Goal: Task Accomplishment & Management: Manage account settings

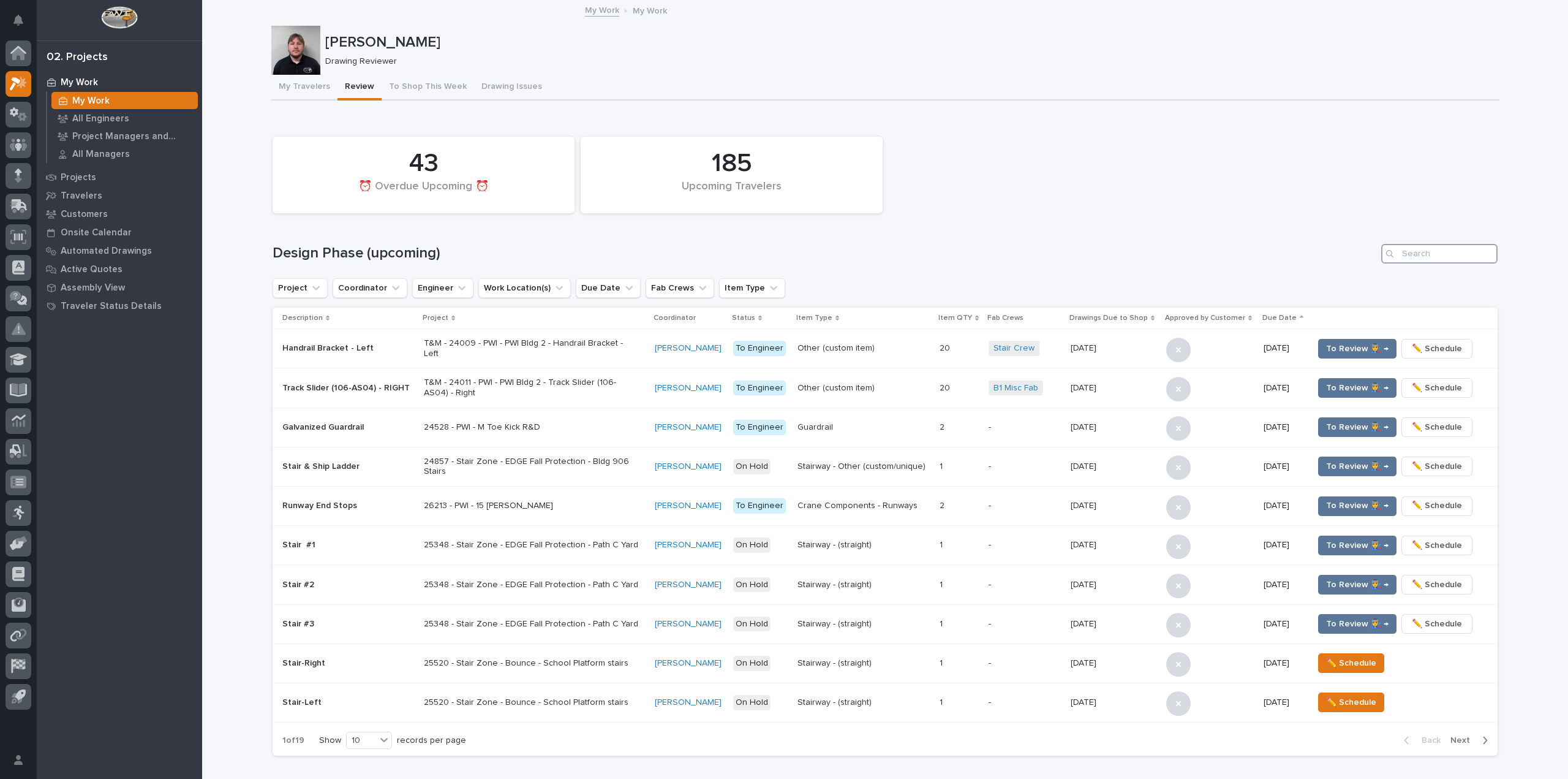
drag, startPoint x: 1467, startPoint y: 247, endPoint x: 1467, endPoint y: 254, distance: 7.0
click at [1467, 254] on input "Search" at bounding box center [1439, 253] width 116 height 20
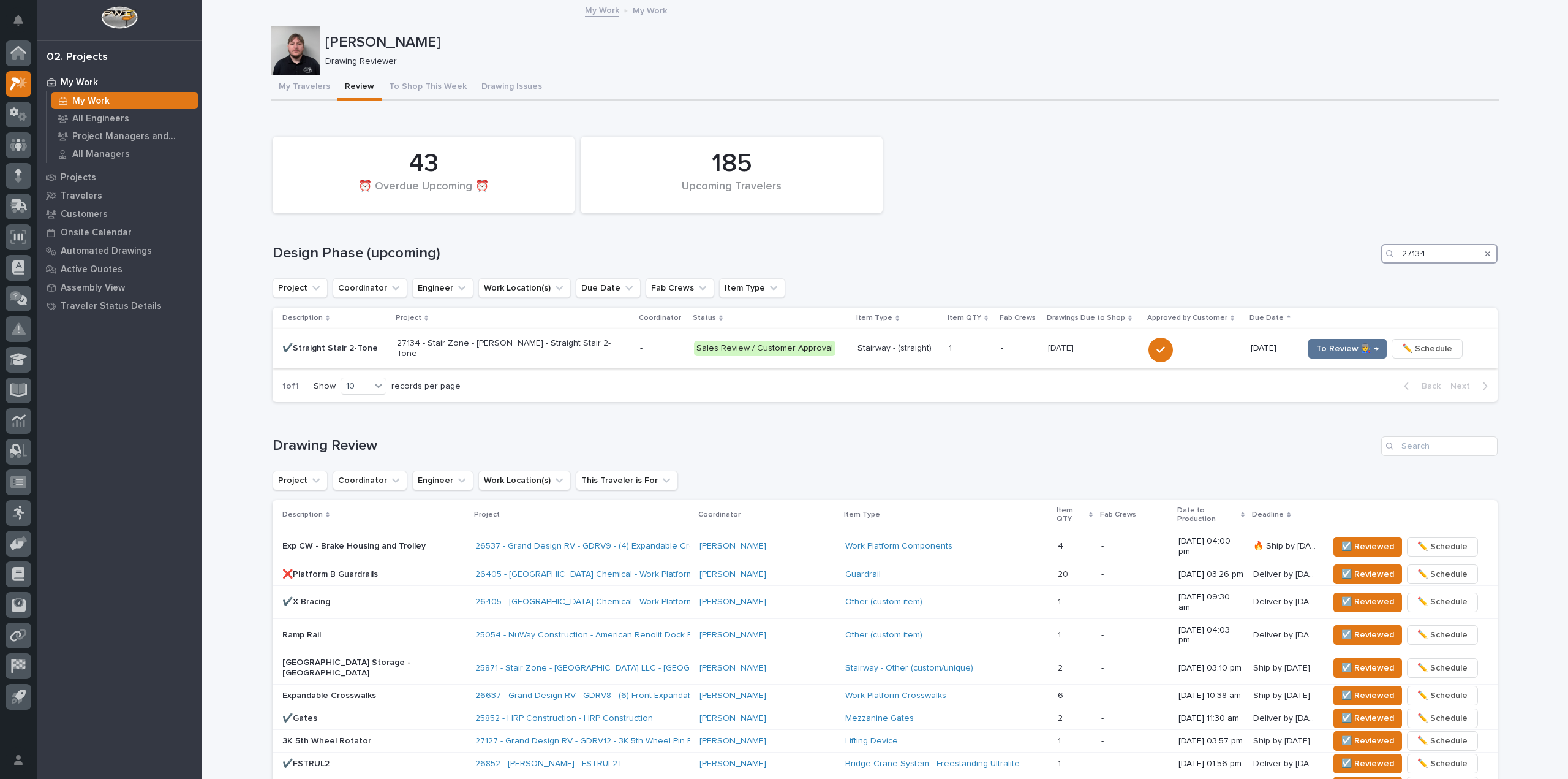
type input "27134"
click at [1225, 352] on div at bounding box center [1195, 348] width 93 height 27
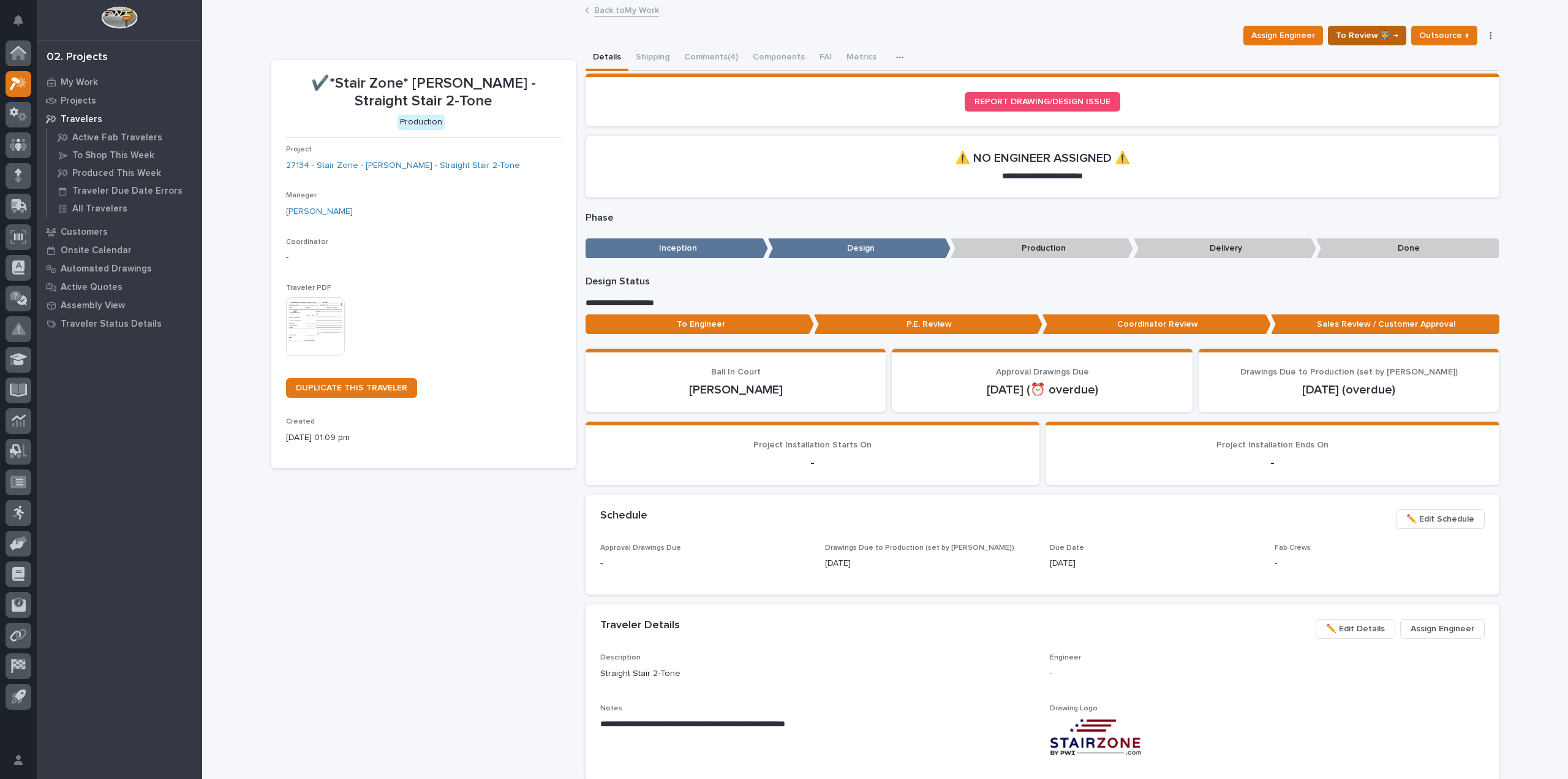
click at [1351, 41] on span "To Review 👨‍🏭 →" at bounding box center [1367, 35] width 62 height 14
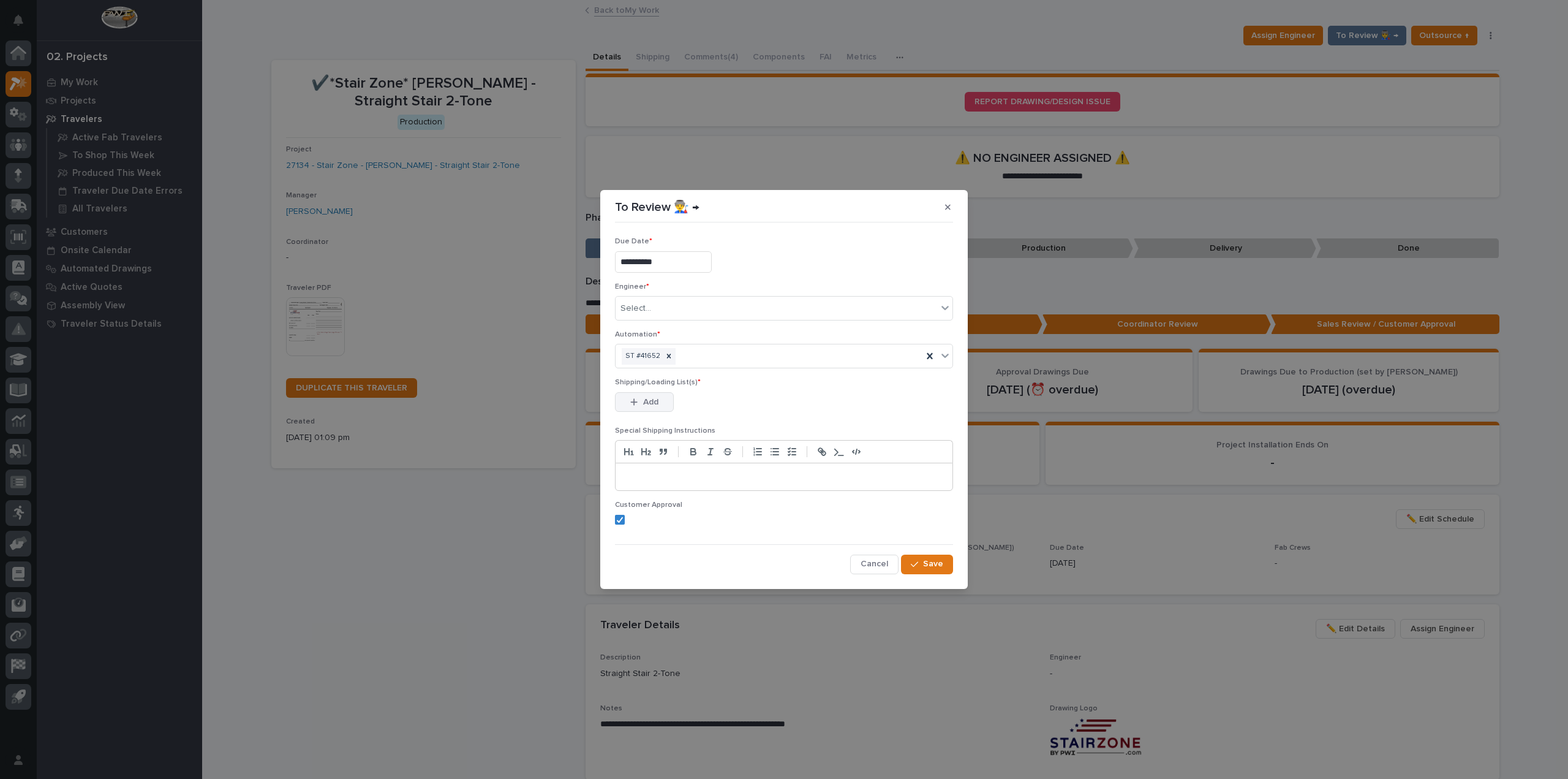
click at [648, 401] on span "Add" at bounding box center [651, 402] width 15 height 11
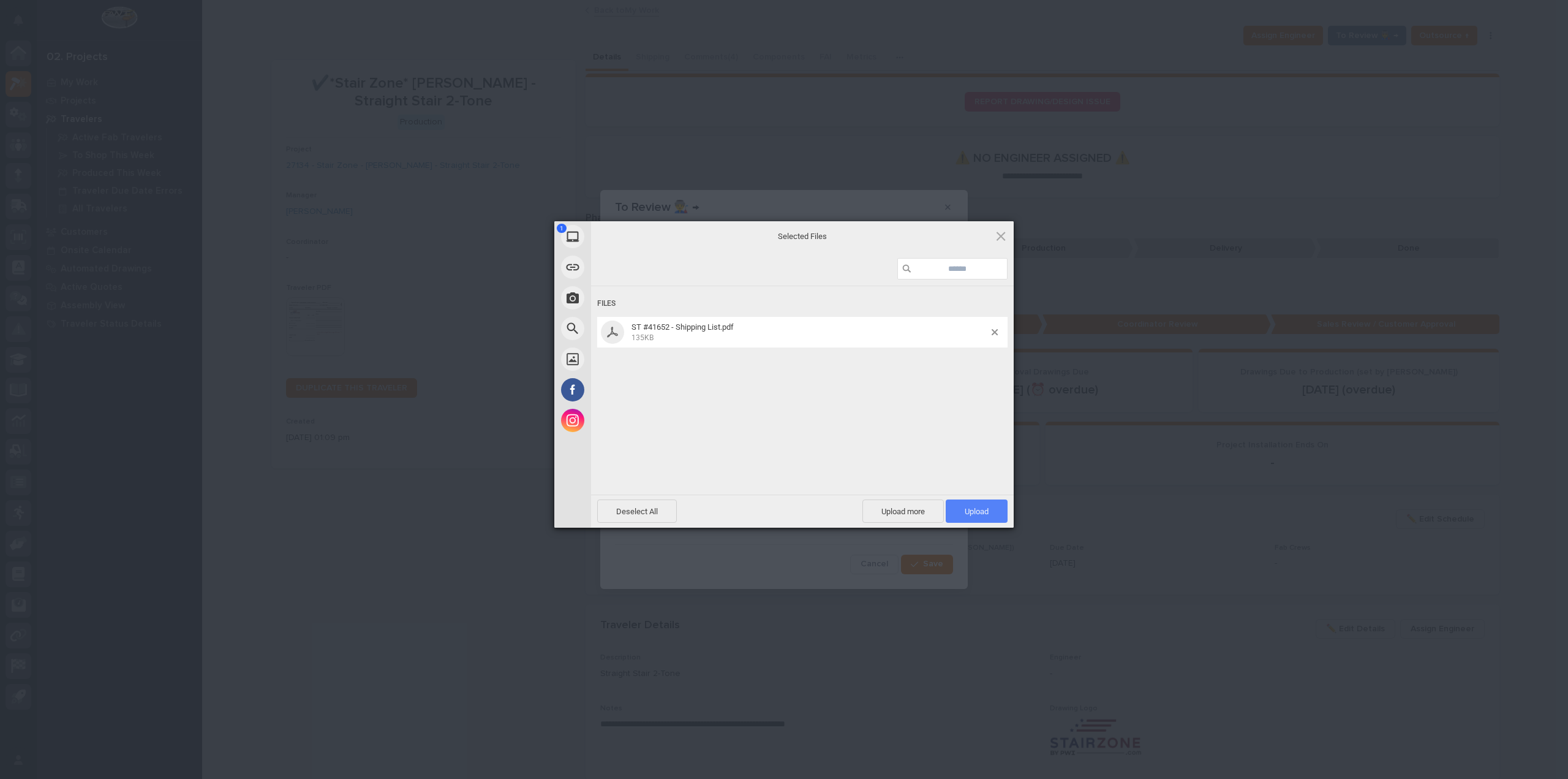
click at [965, 512] on span "Upload 1" at bounding box center [976, 512] width 24 height 10
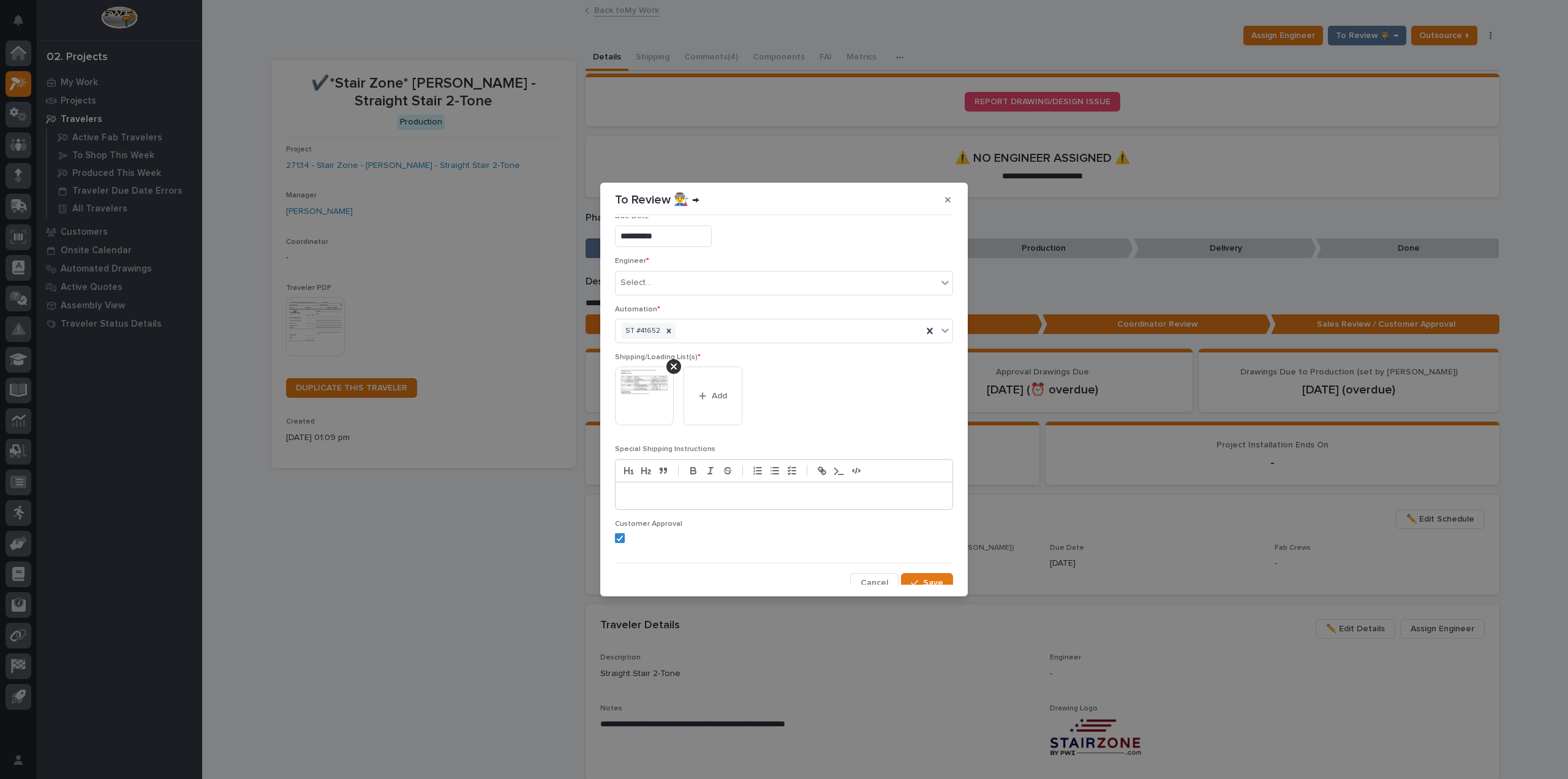
scroll to position [26, 0]
click at [923, 569] on span "Save" at bounding box center [932, 575] width 20 height 11
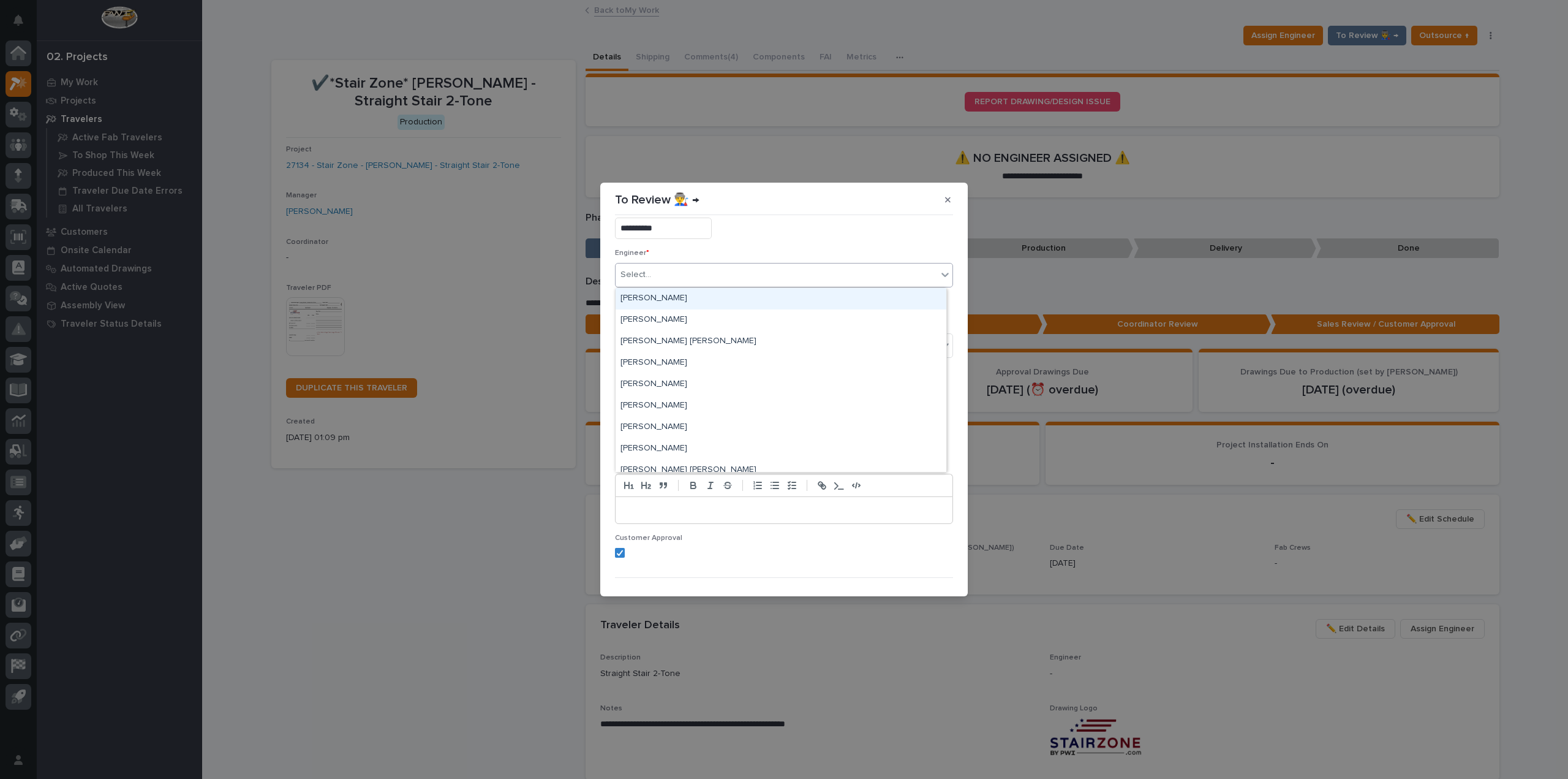
click at [939, 270] on icon at bounding box center [945, 274] width 12 height 12
click at [692, 384] on div "[PERSON_NAME]" at bounding box center [781, 388] width 331 height 21
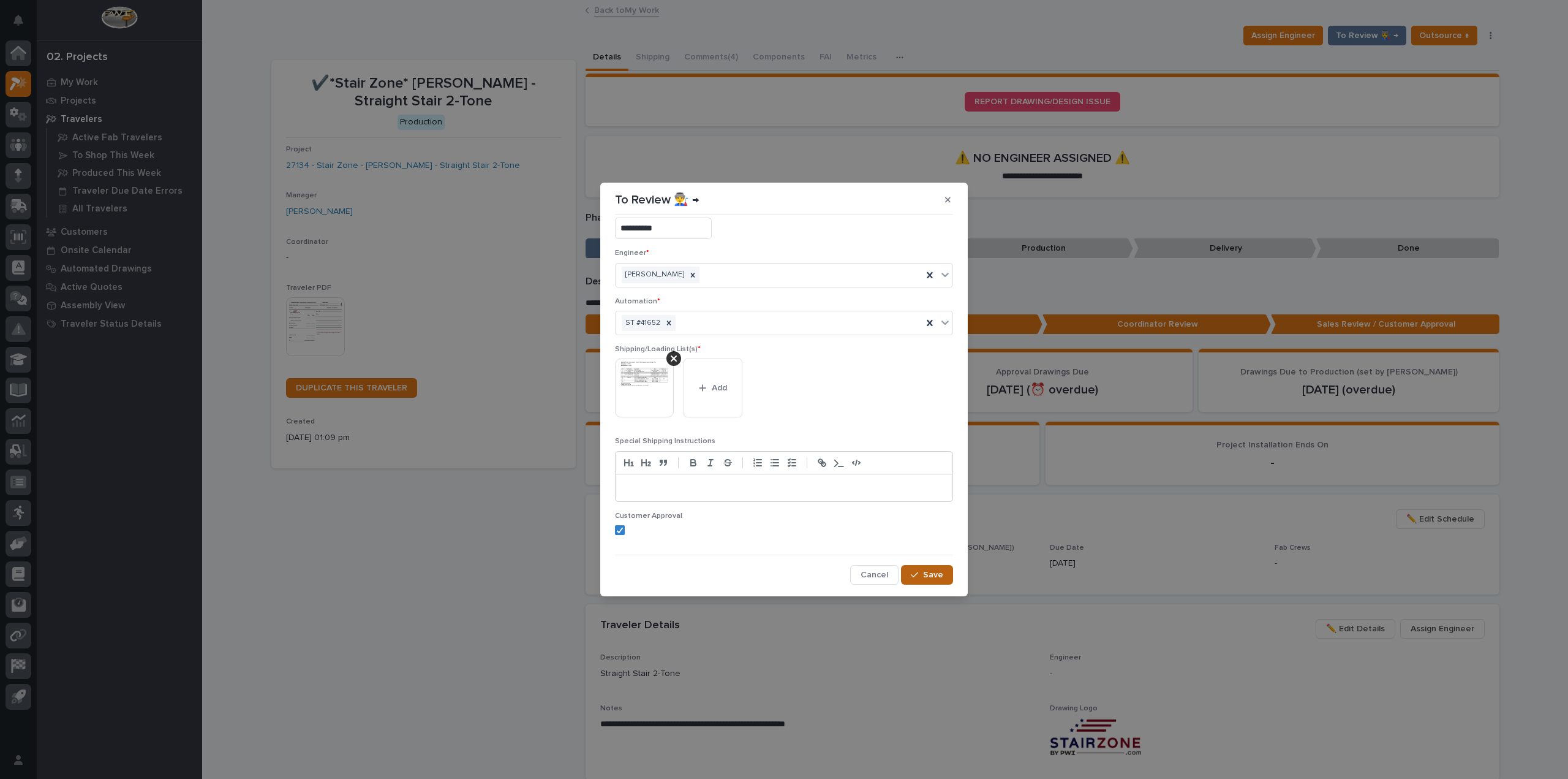
click at [932, 578] on span "Save" at bounding box center [932, 575] width 20 height 11
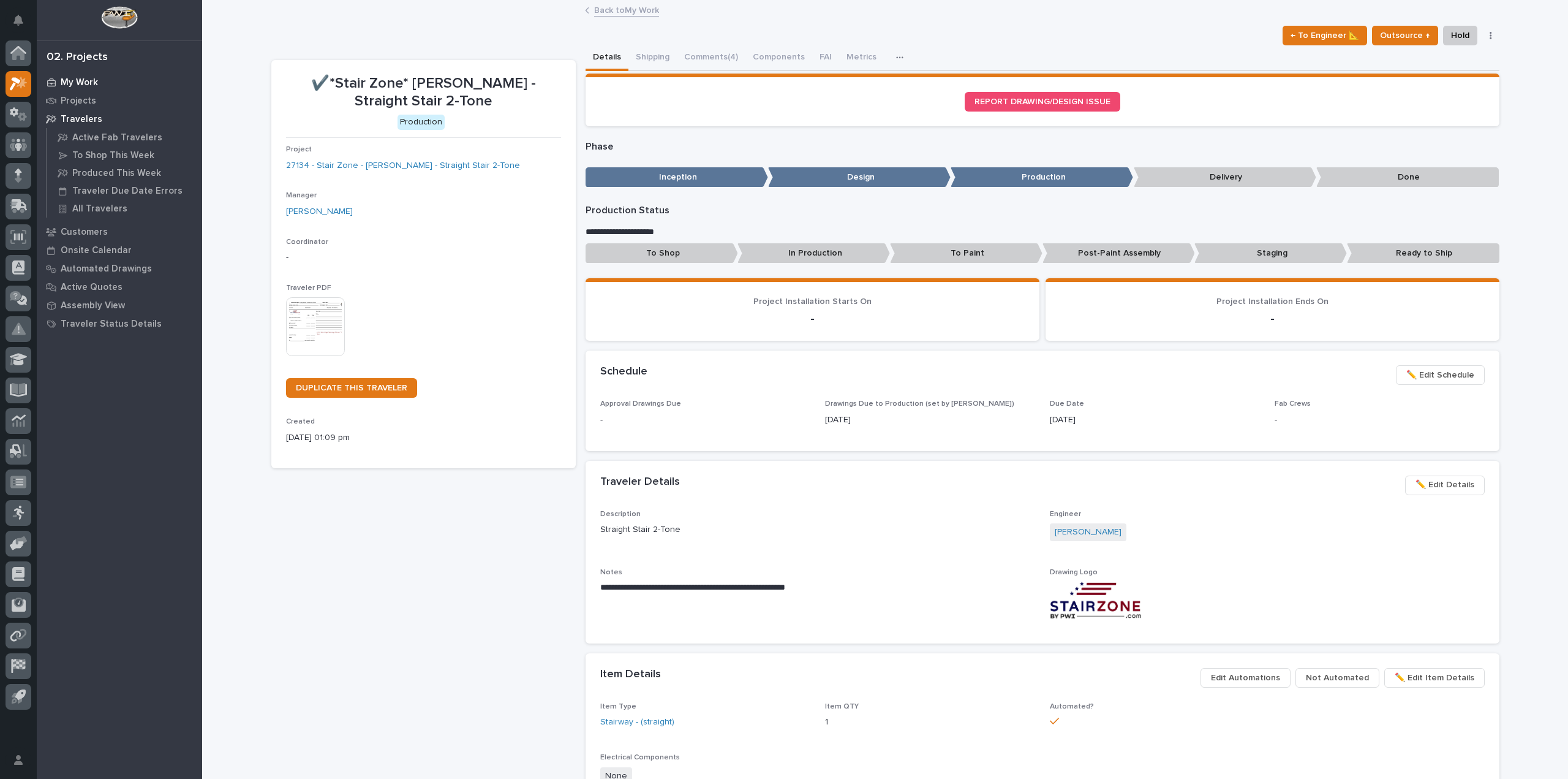
click at [89, 79] on p "My Work" at bounding box center [79, 83] width 37 height 11
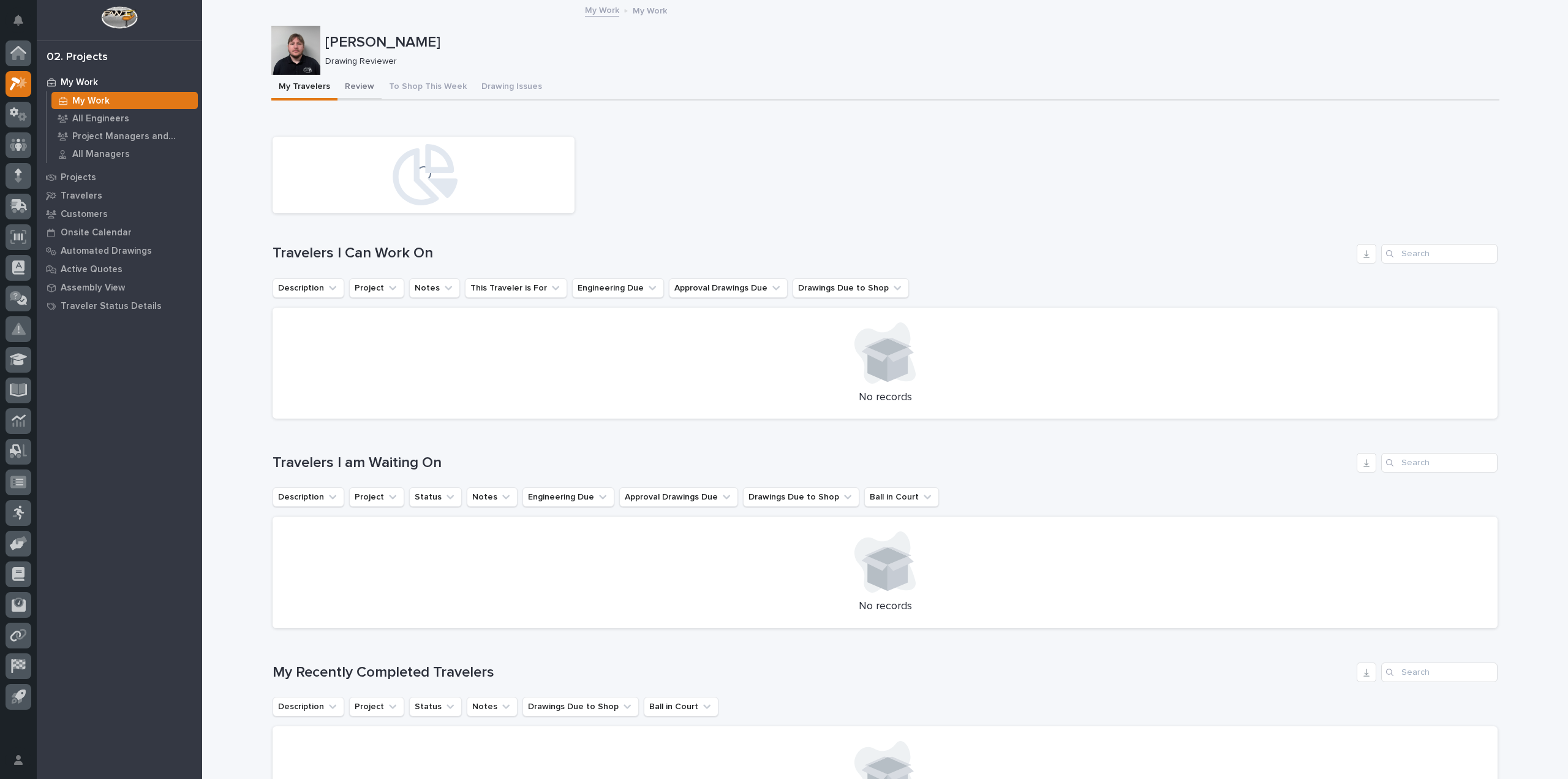
click at [360, 87] on button "Review" at bounding box center [360, 87] width 44 height 26
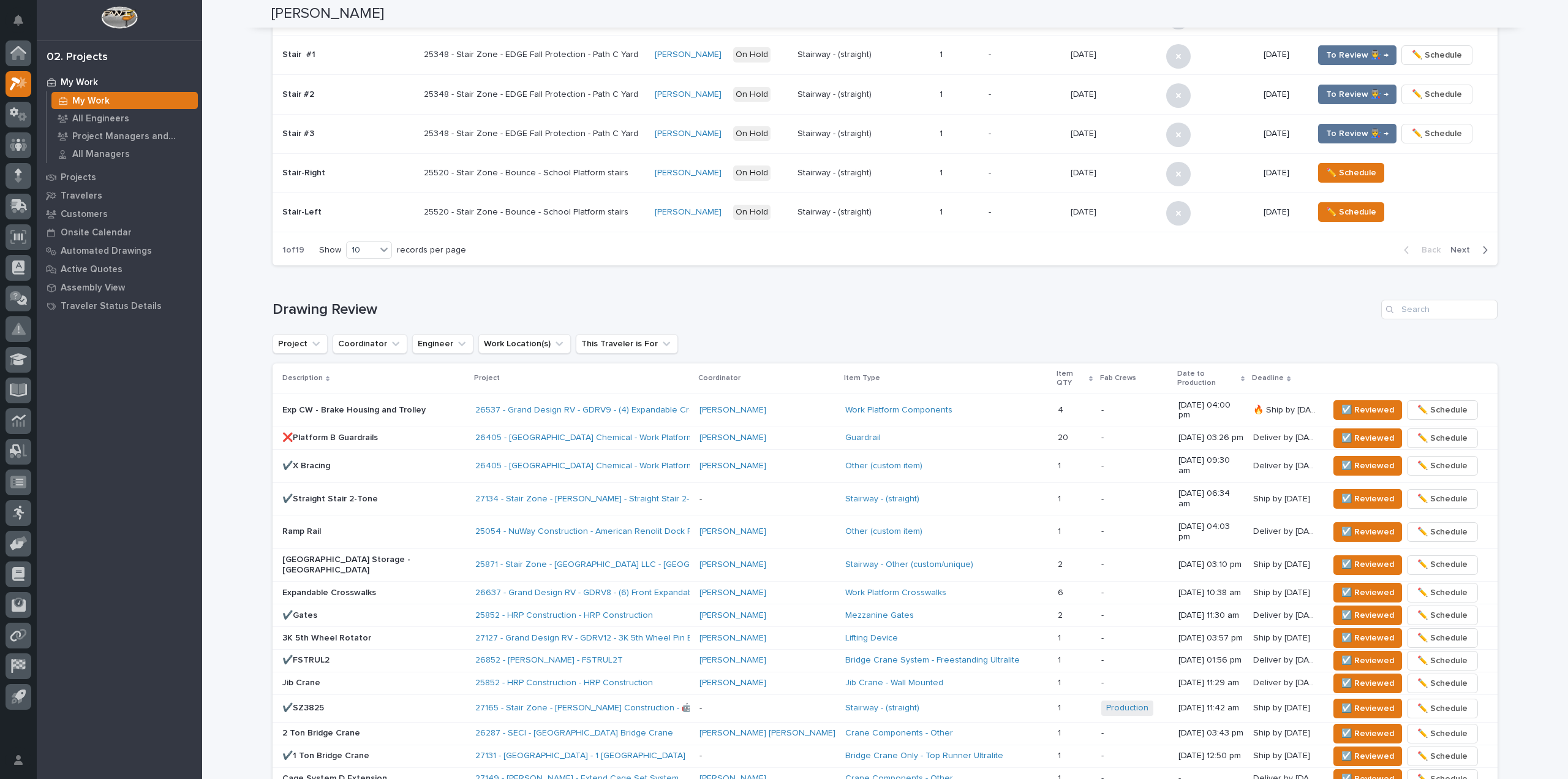
scroll to position [501, 0]
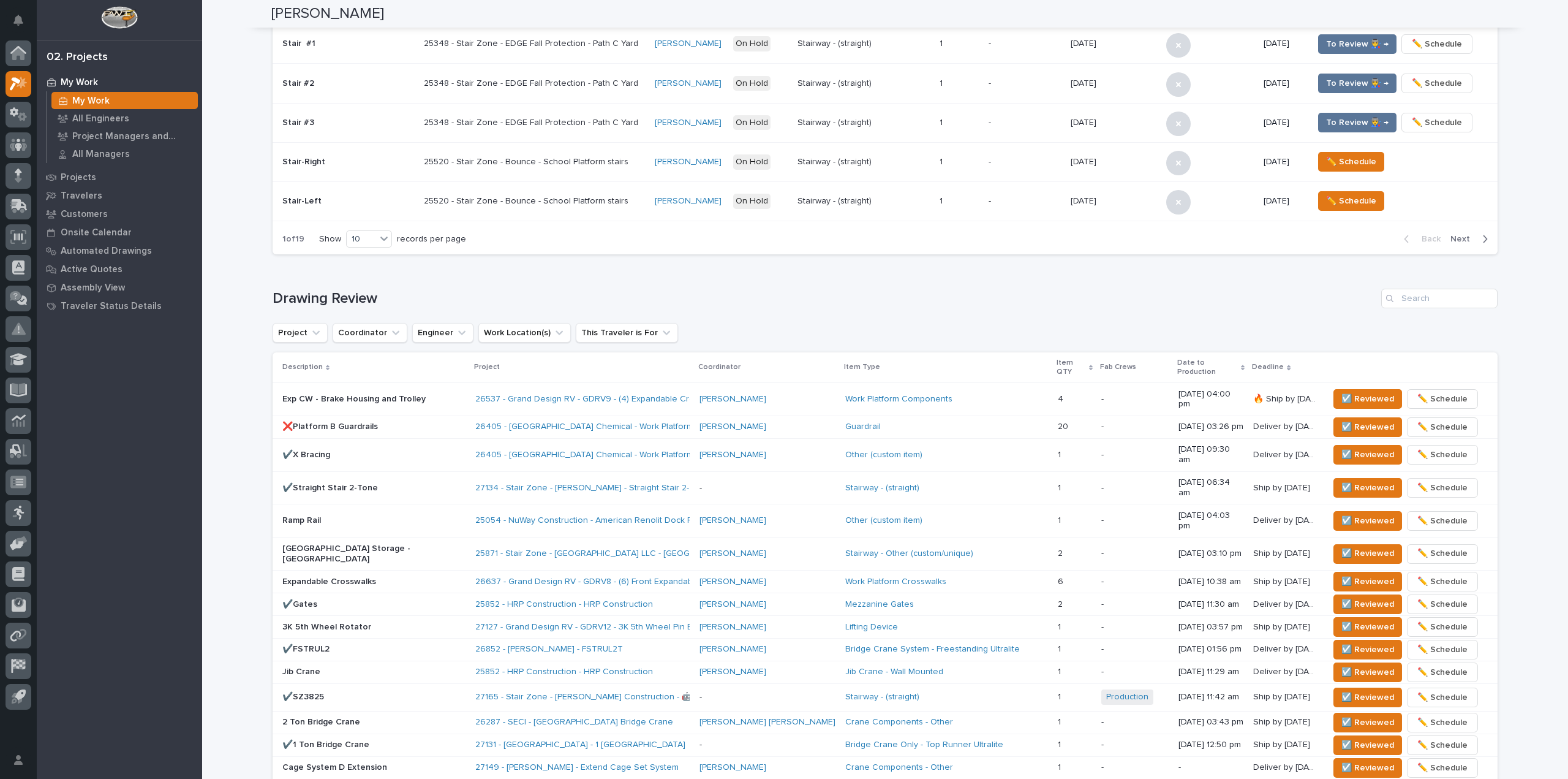
click at [384, 302] on h1 "Drawing Review" at bounding box center [825, 299] width 1104 height 18
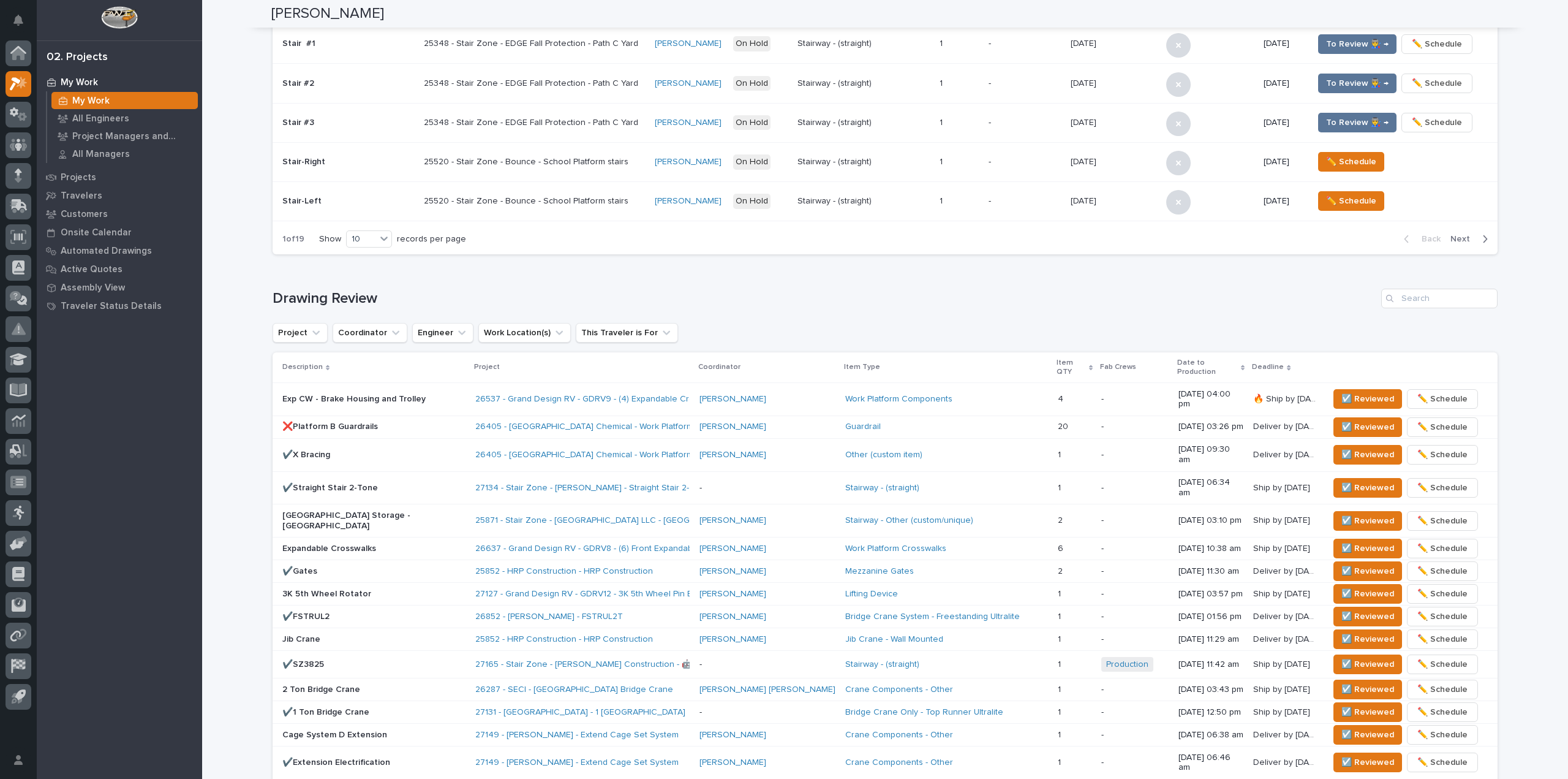
click at [193, 480] on div "My Work My Work All Engineers Project Managers and Engineers All Managers Proje…" at bounding box center [119, 425] width 165 height 705
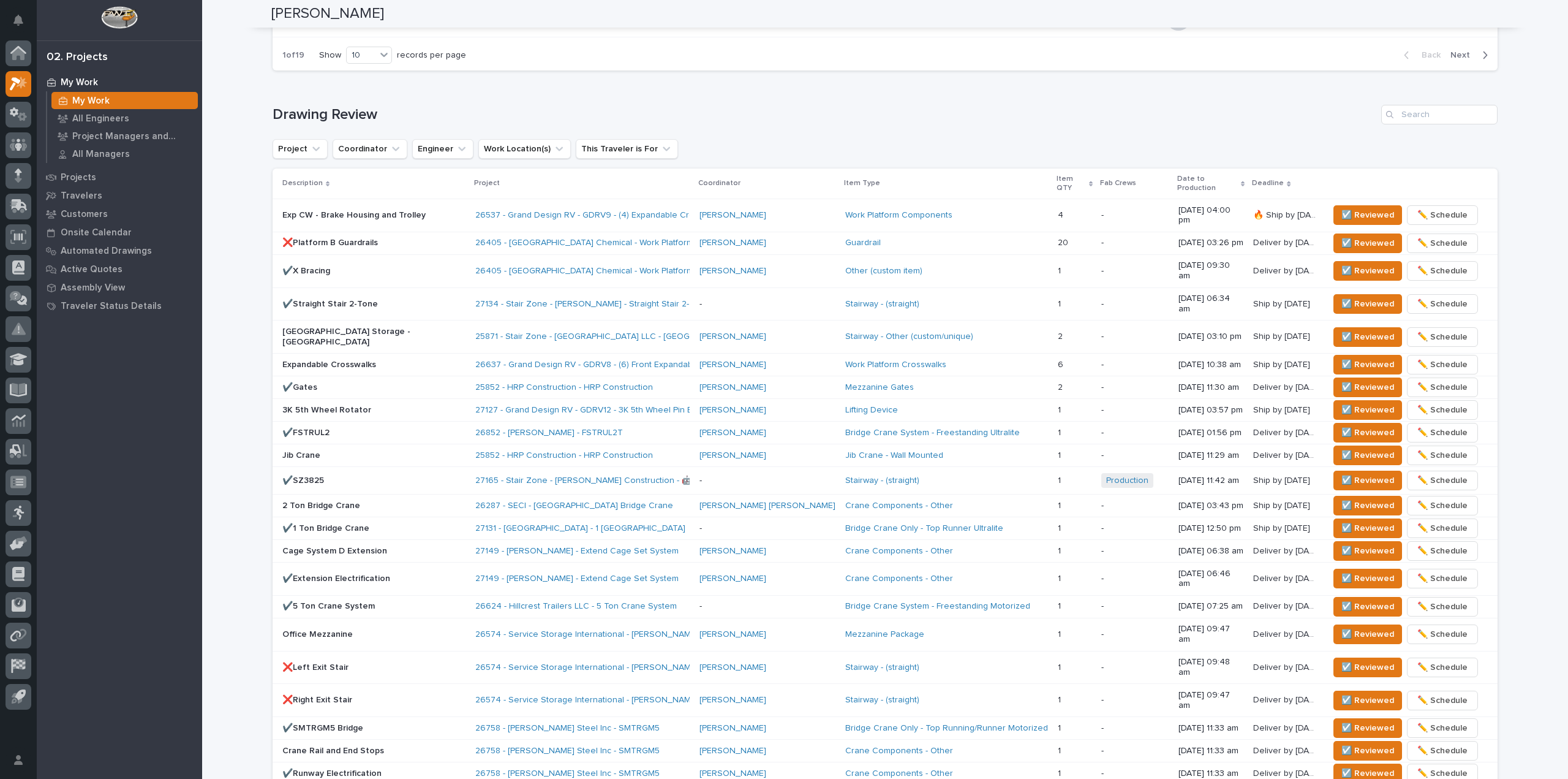
scroll to position [623, 0]
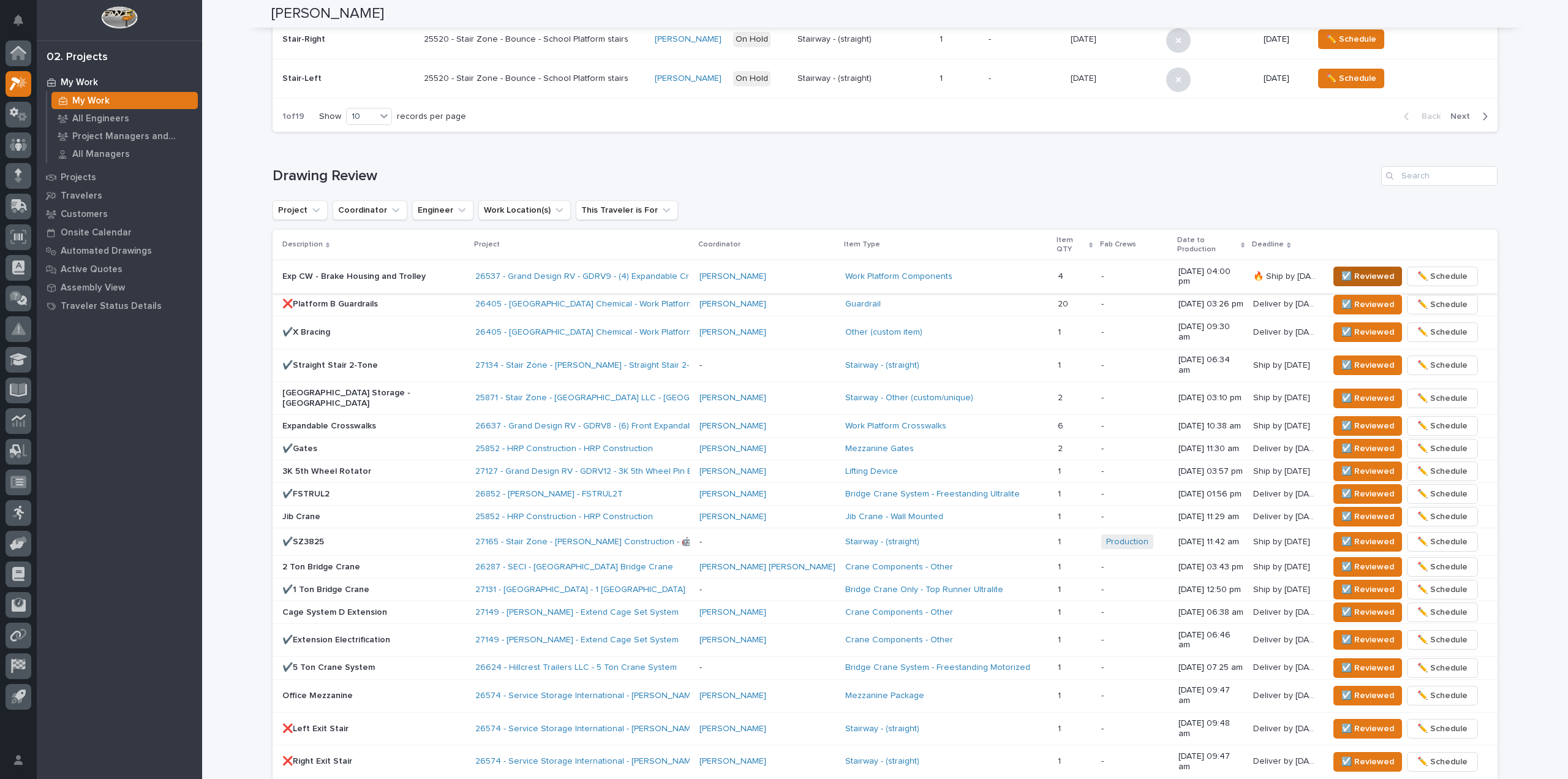
click at [1350, 269] on span "☑️ Reviewed" at bounding box center [1368, 276] width 52 height 14
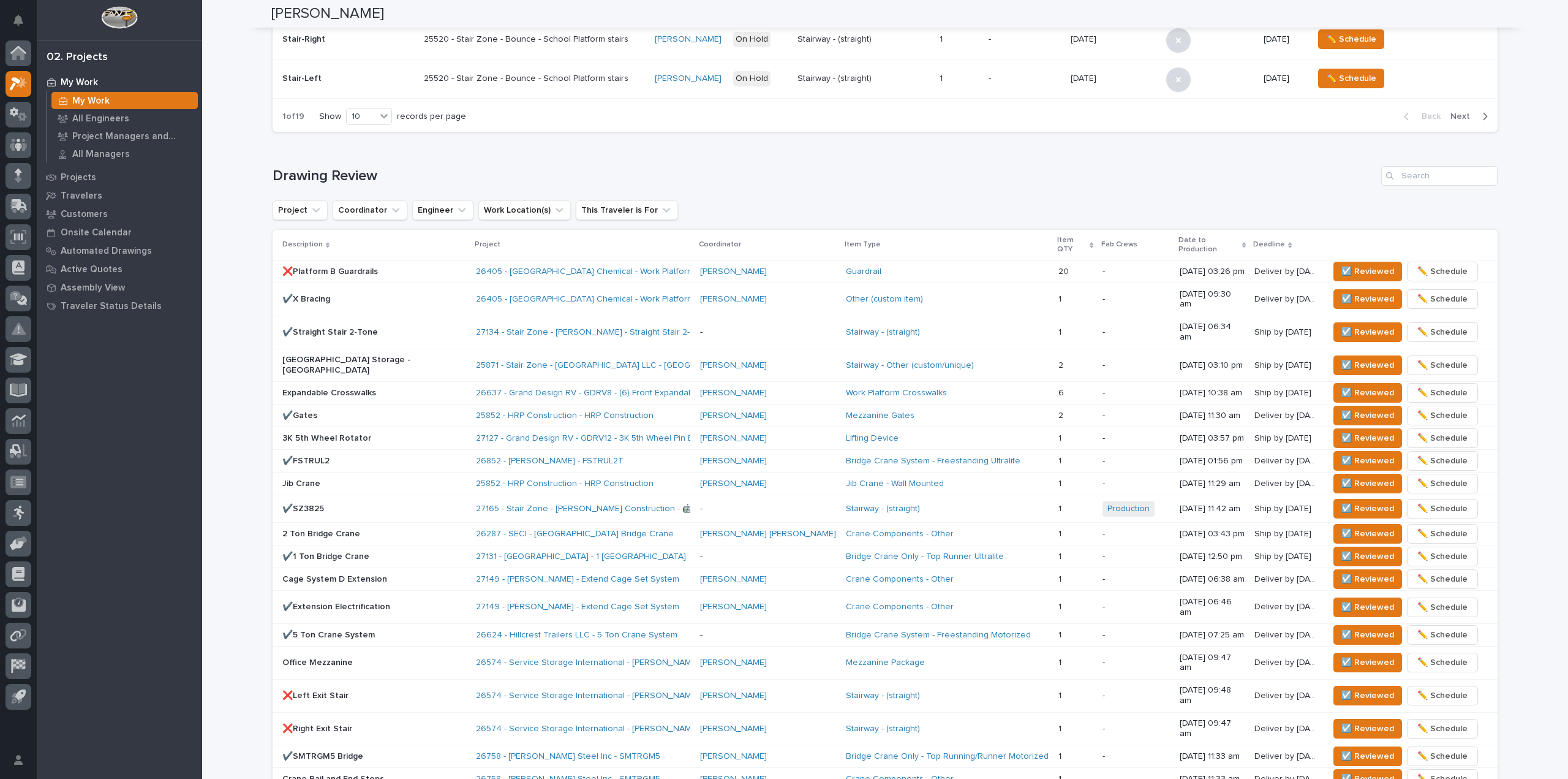
scroll to position [613, 0]
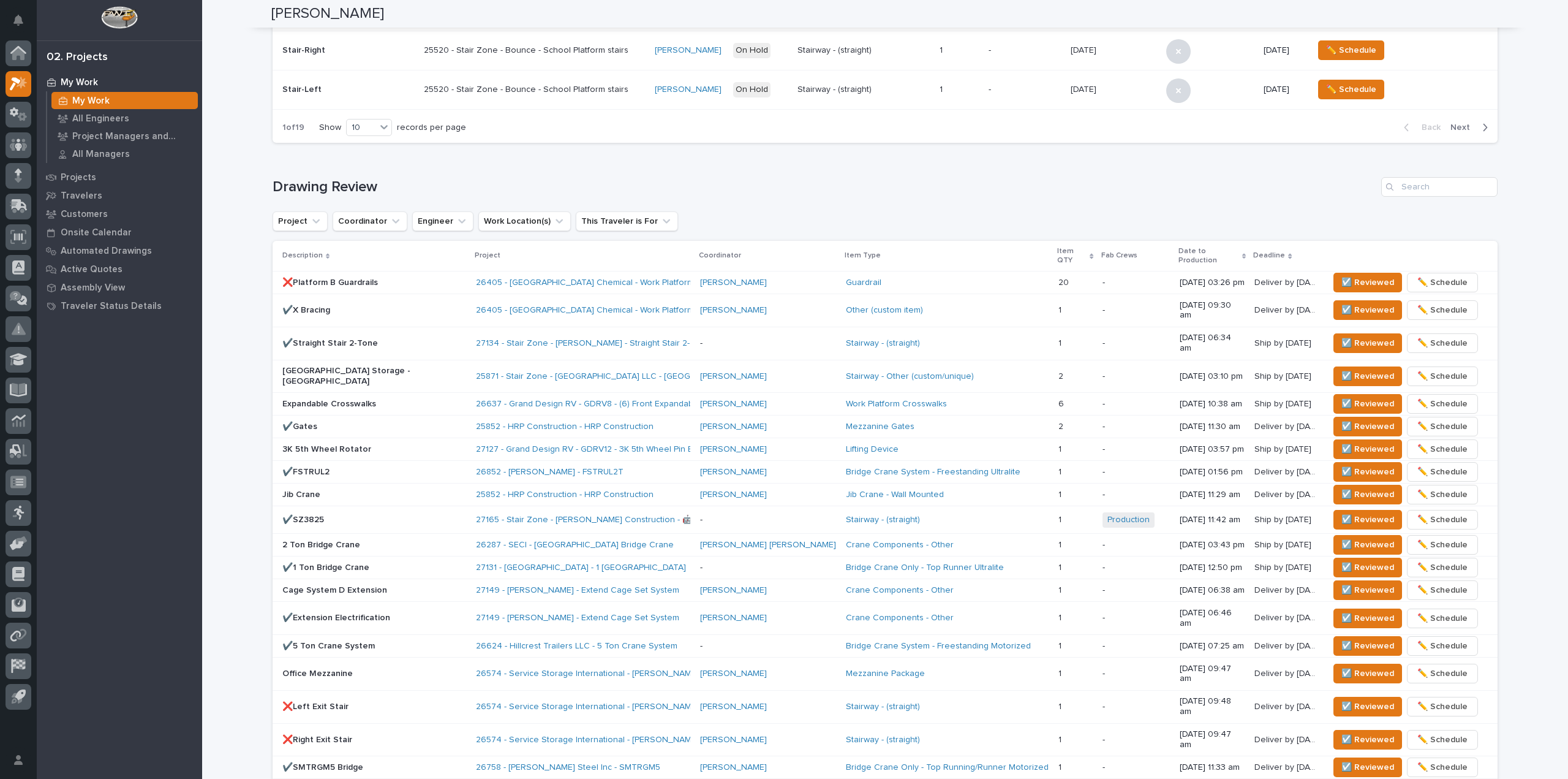
click at [246, 233] on div "**********" at bounding box center [885, 255] width 1366 height 1735
click at [1372, 336] on span "☑️ Reviewed" at bounding box center [1368, 343] width 52 height 14
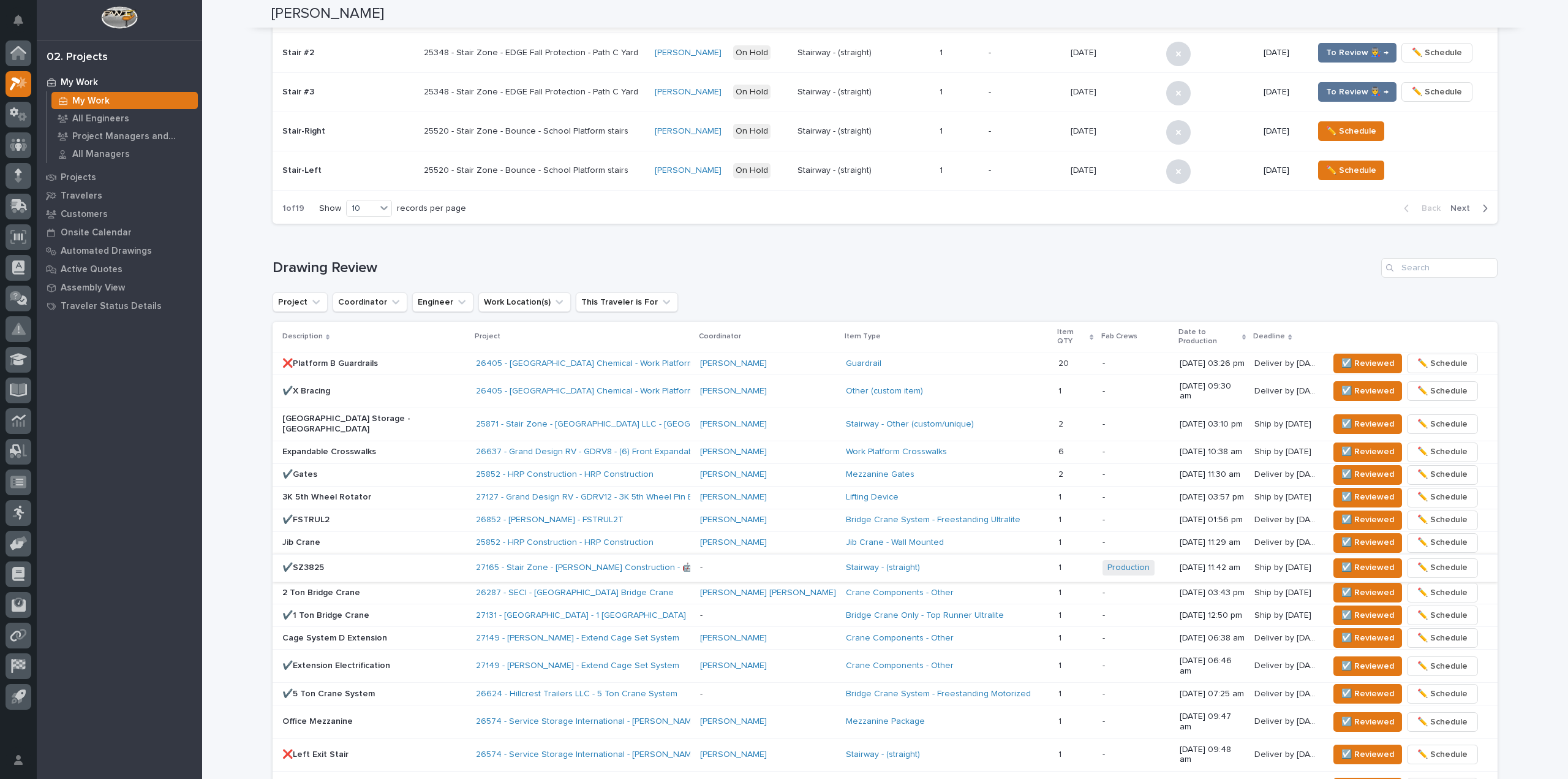
scroll to position [417, 0]
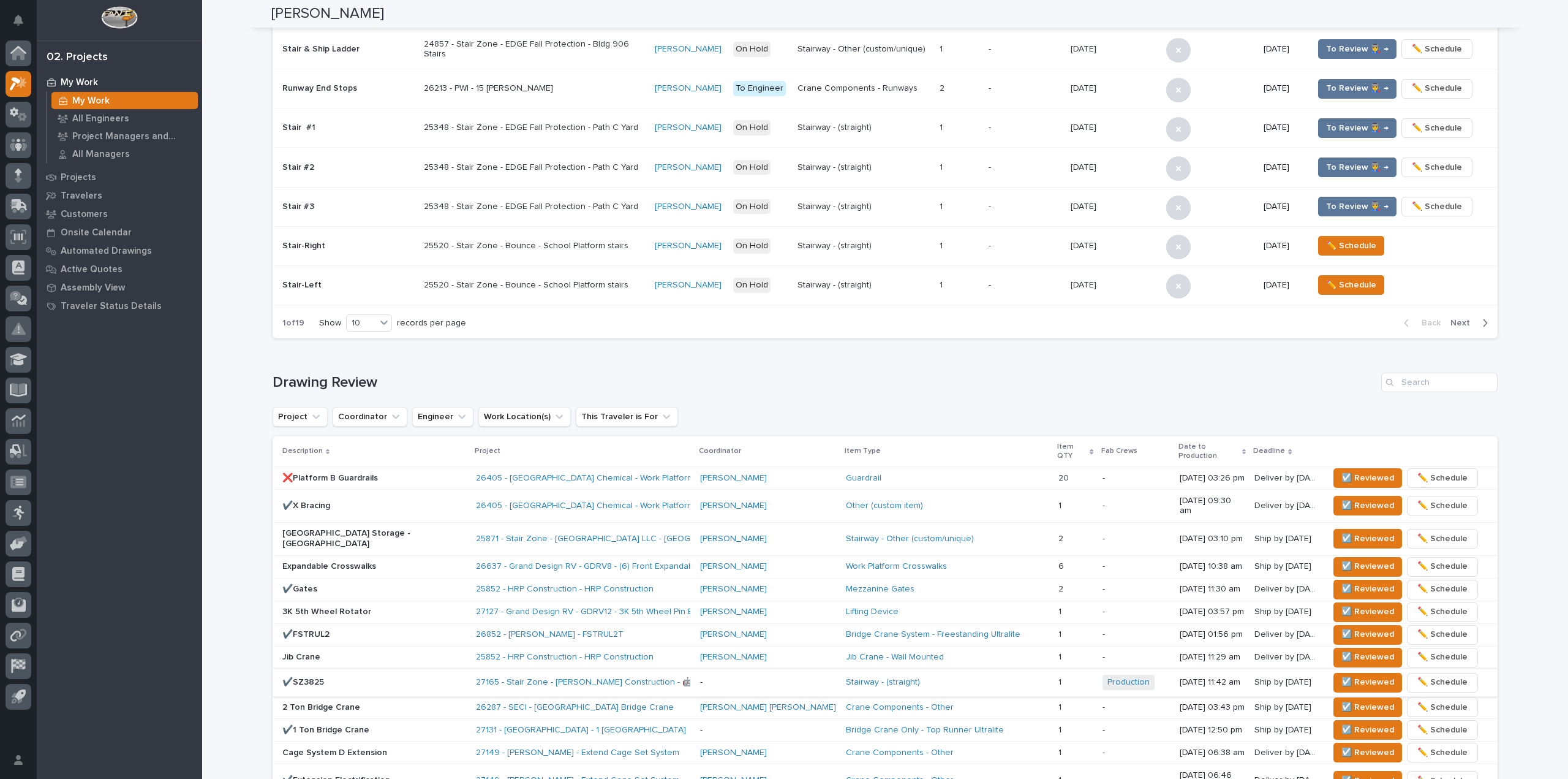
click at [235, 406] on div "**********" at bounding box center [885, 434] width 1366 height 1702
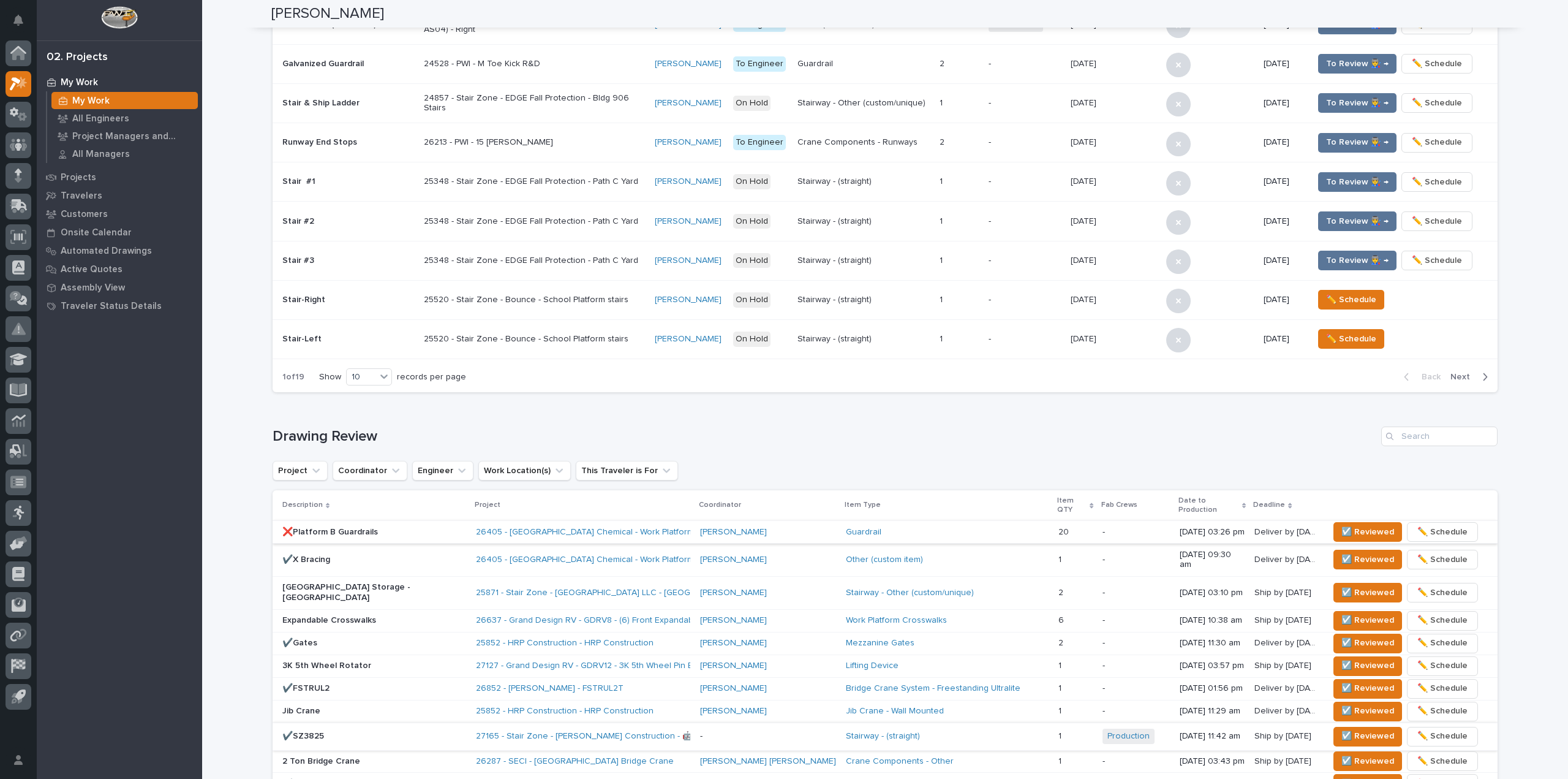
scroll to position [356, 0]
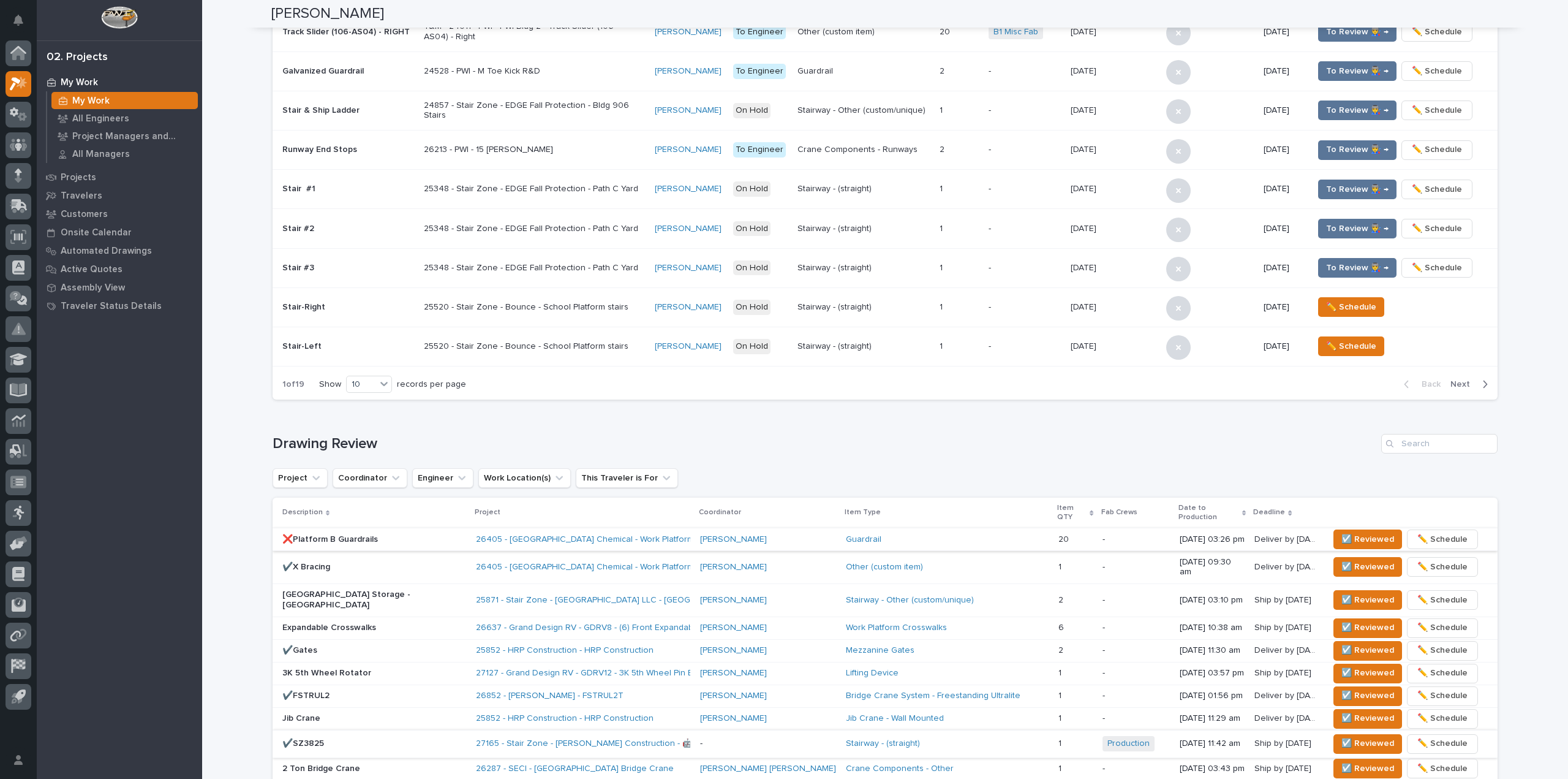
click at [422, 406] on div "Loading... Saving… 185 Upcoming Travelers 43 ⏰ Overdue Upcoming ⏰ Design Phase …" at bounding box center [886, 84] width 1225 height 650
click at [1342, 665] on span "☑️ Reviewed" at bounding box center [1368, 672] width 52 height 14
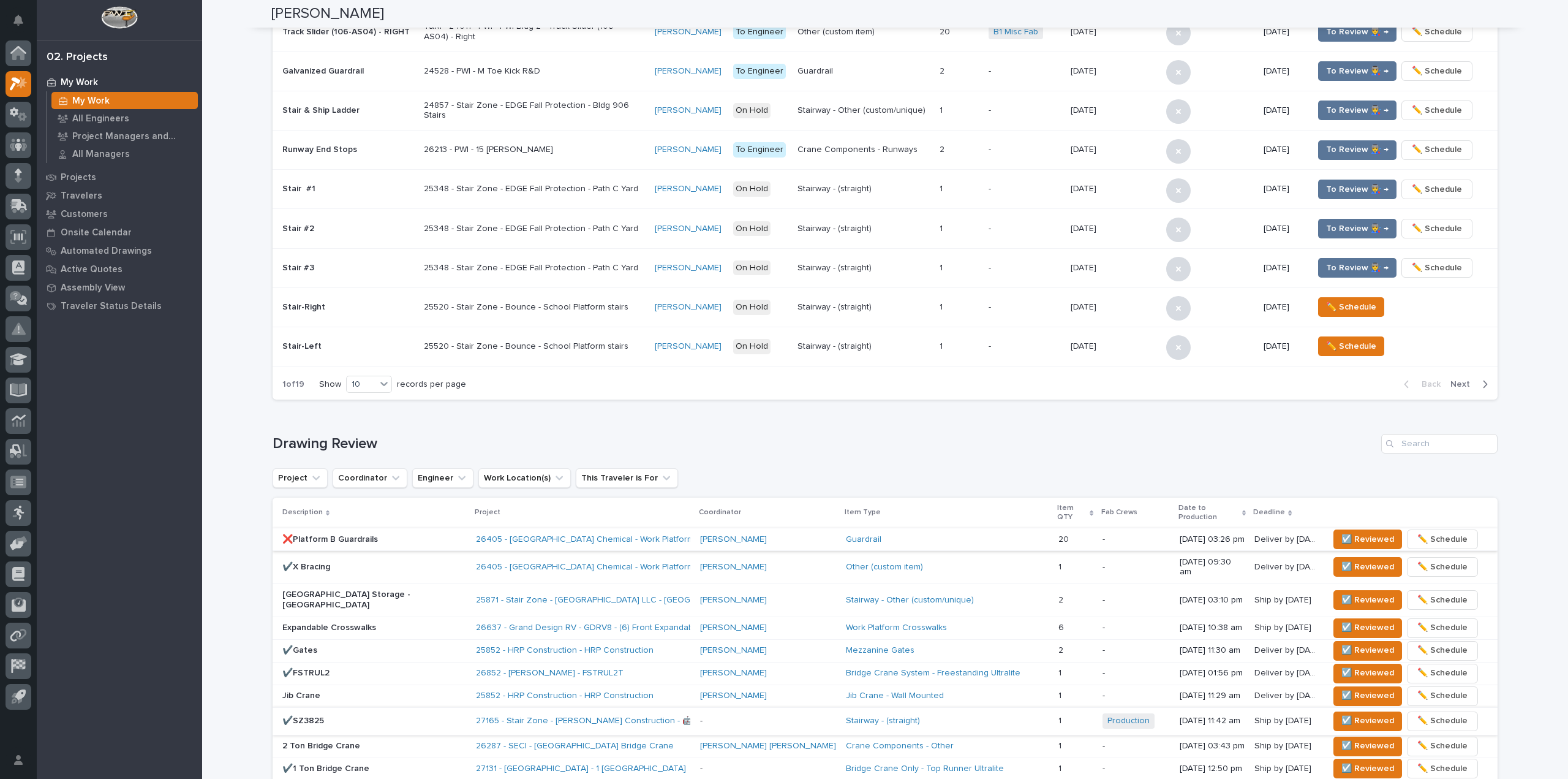
scroll to position [345, 0]
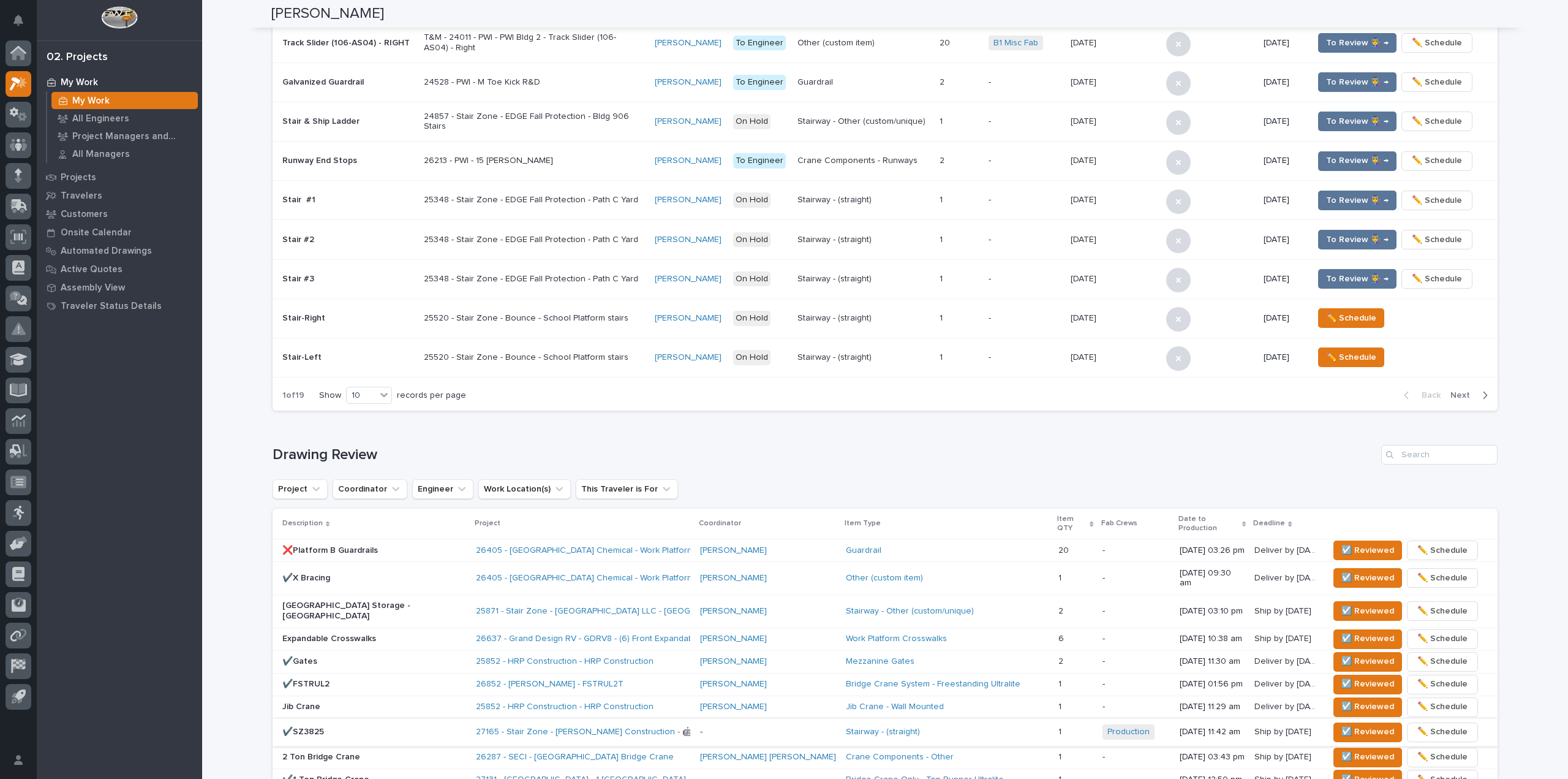
click at [405, 543] on div "❌Platform B Guardrails" at bounding box center [374, 549] width 184 height 12
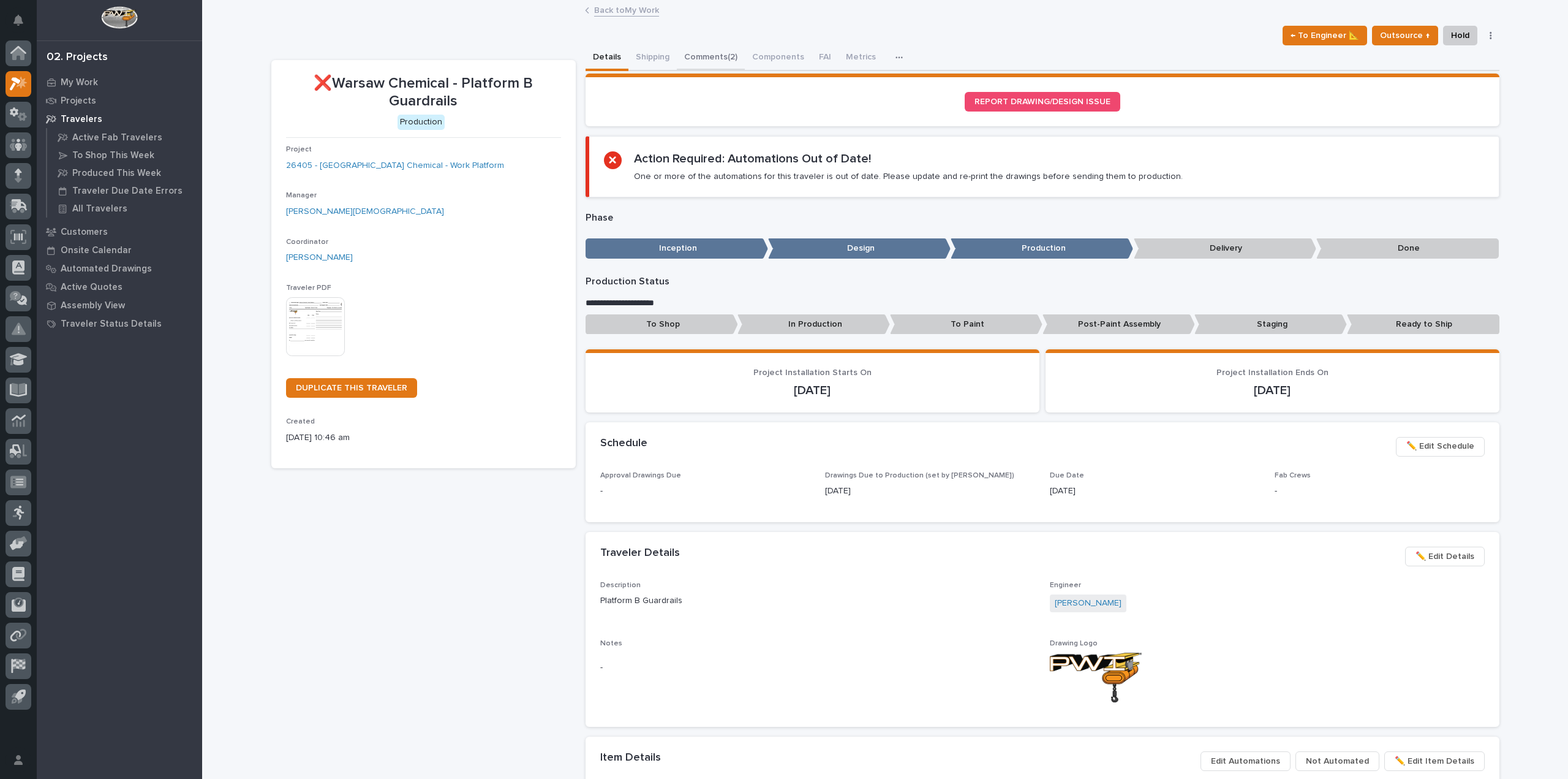
click at [698, 54] on button "Comments (2)" at bounding box center [710, 57] width 68 height 26
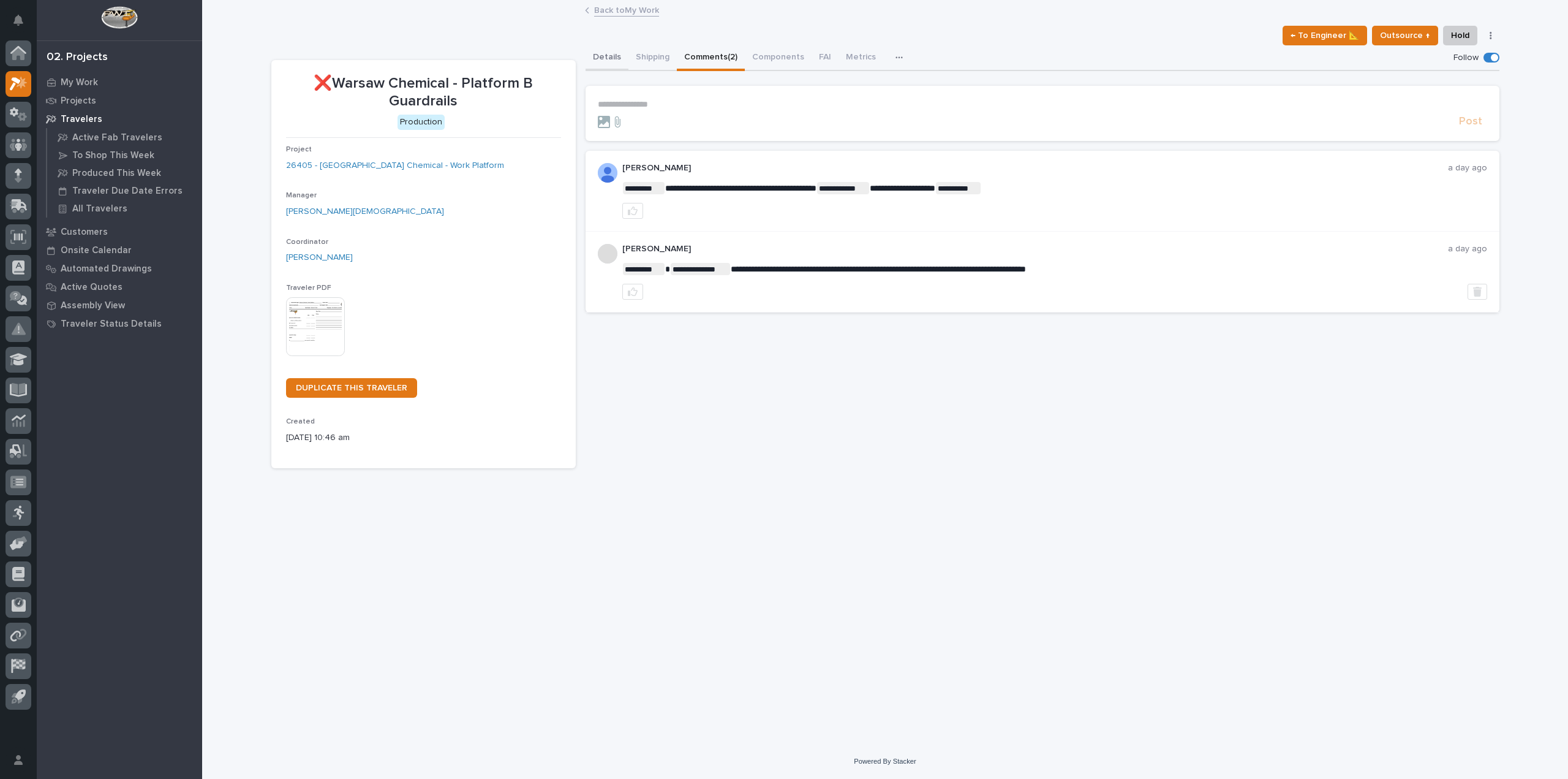
click at [604, 51] on button "Details" at bounding box center [607, 57] width 43 height 26
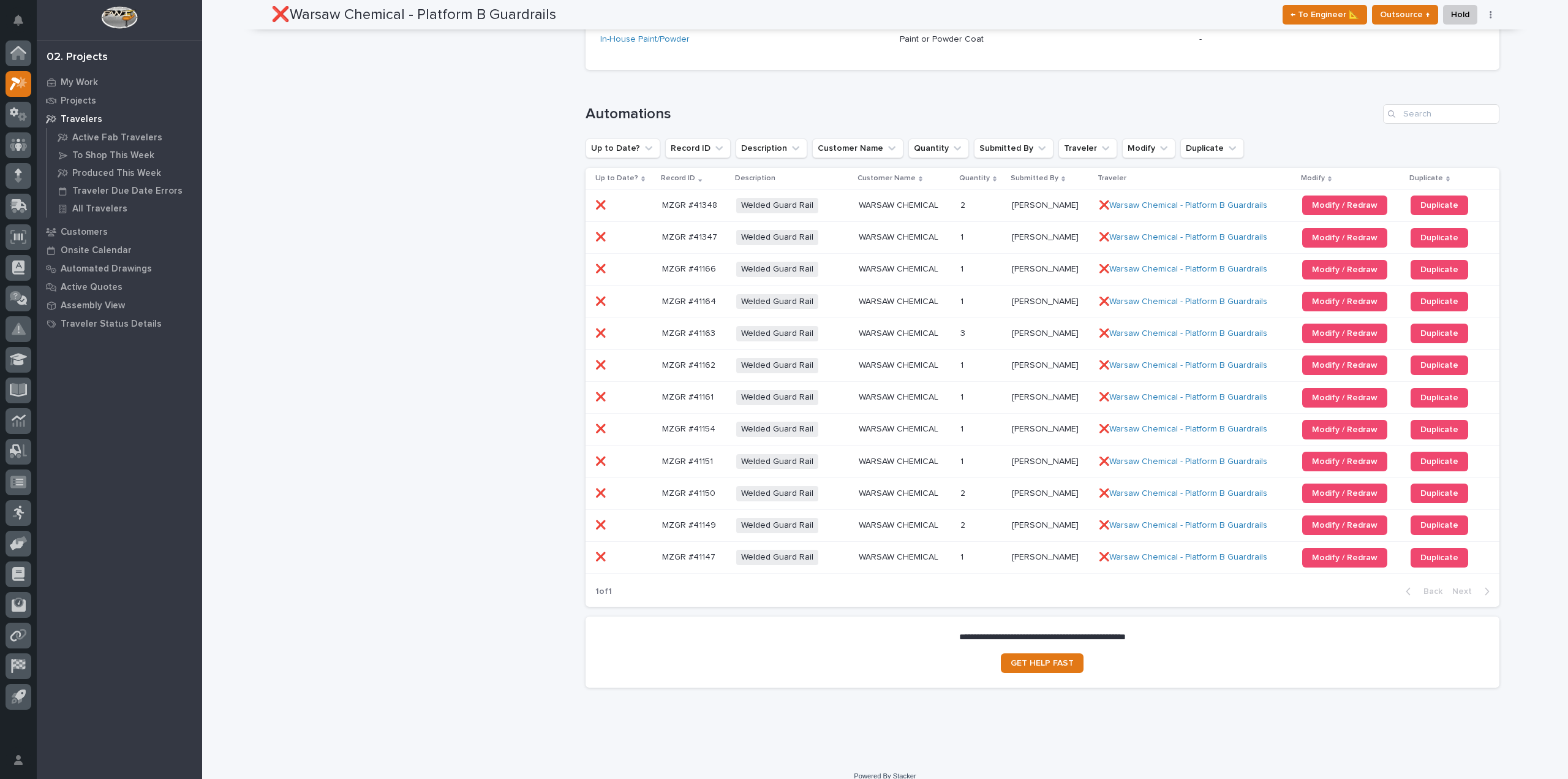
scroll to position [949, 0]
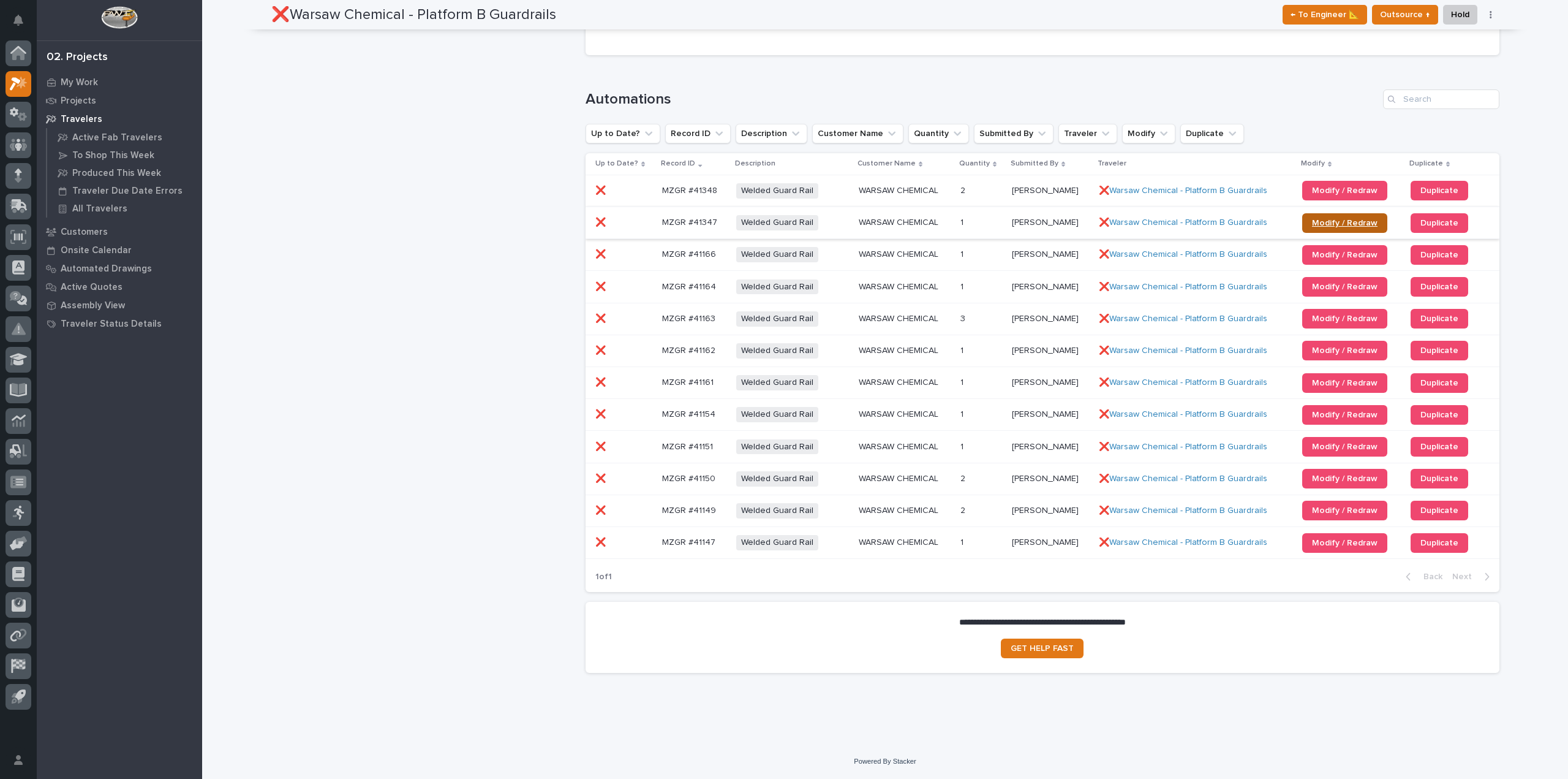
click at [1336, 214] on link "Modify / Redraw" at bounding box center [1345, 222] width 85 height 20
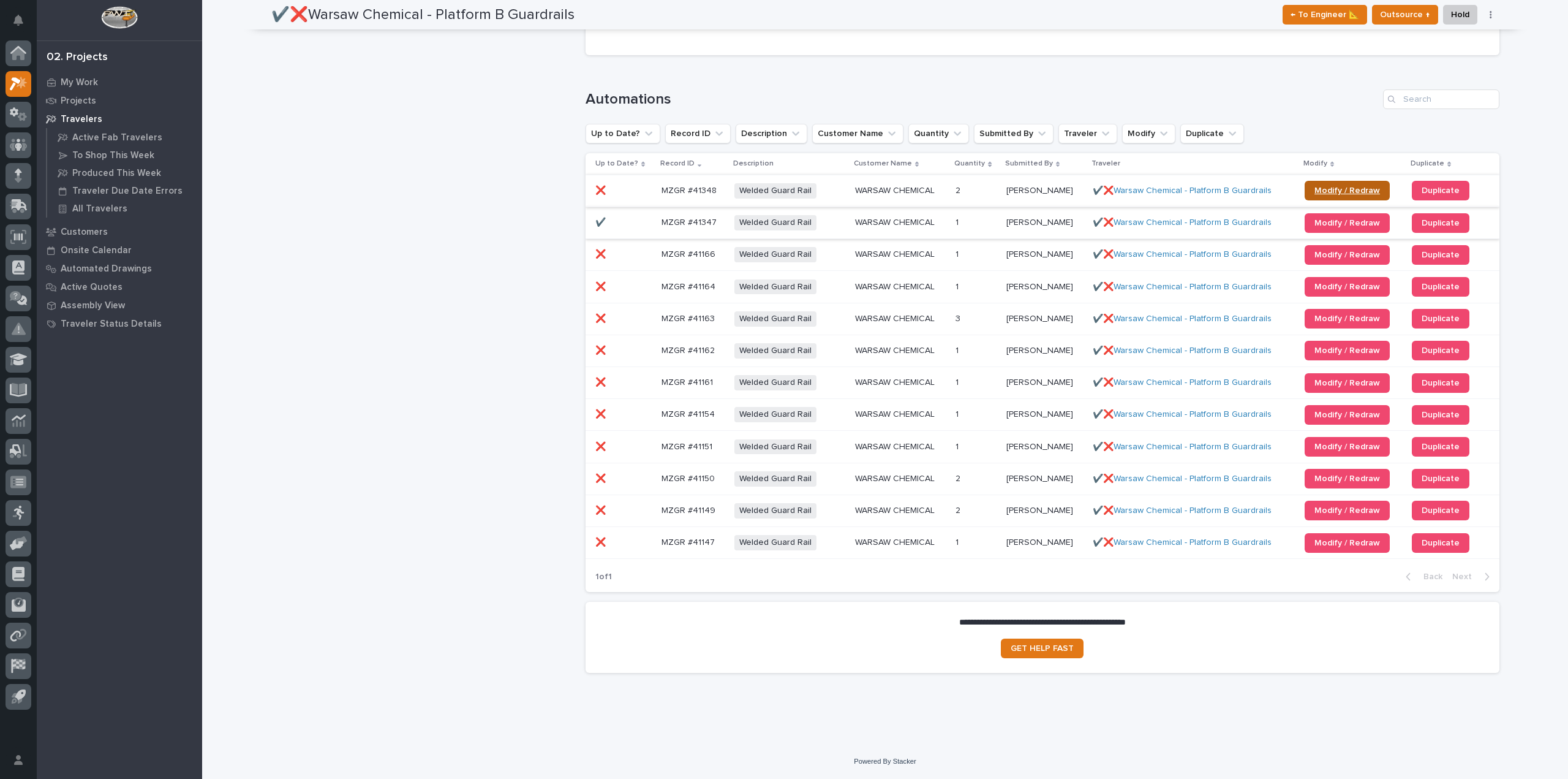
click at [1320, 190] on span "Modify / Redraw" at bounding box center [1347, 190] width 66 height 9
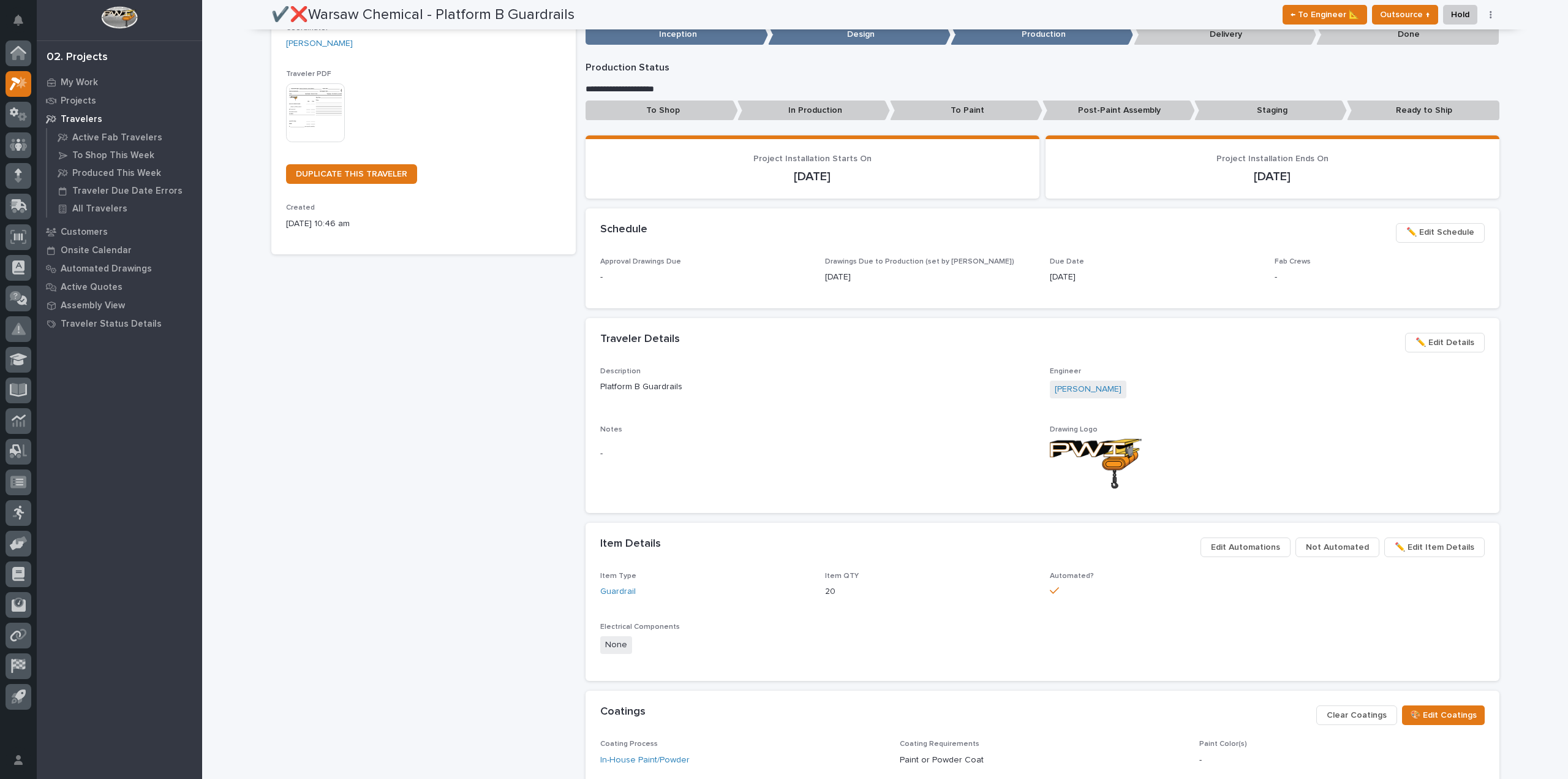
scroll to position [0, 0]
